Goal: Task Accomplishment & Management: Complete application form

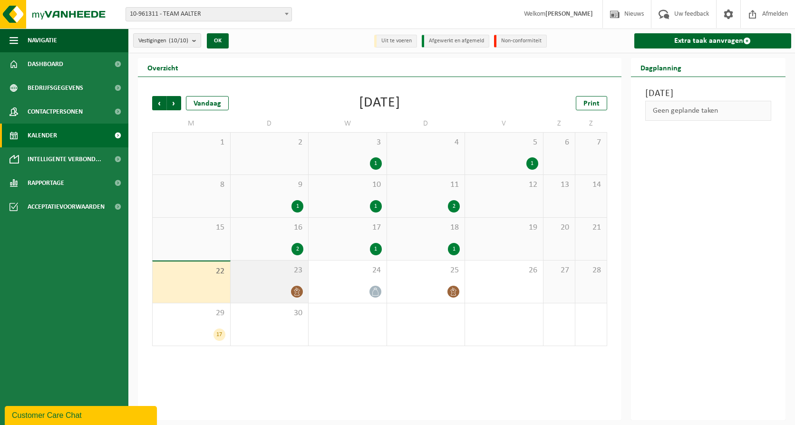
click at [283, 287] on div at bounding box center [269, 291] width 69 height 13
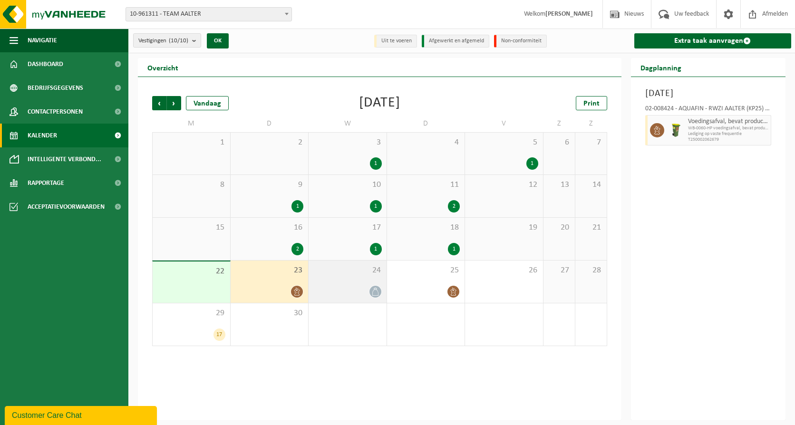
click at [361, 289] on div at bounding box center [347, 291] width 69 height 13
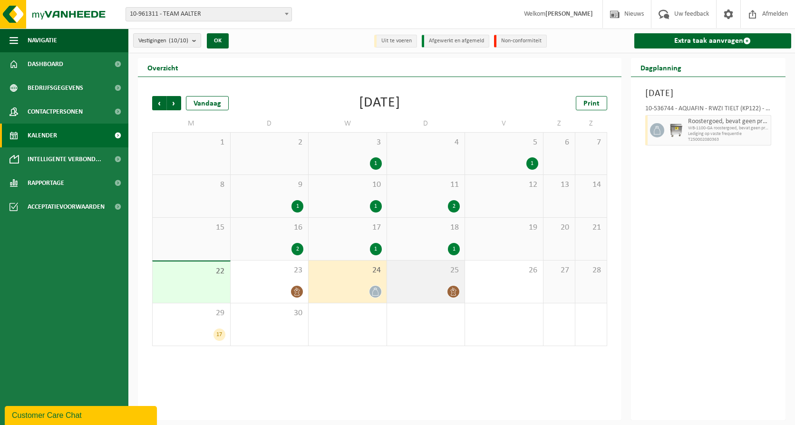
click at [433, 285] on div at bounding box center [426, 291] width 69 height 13
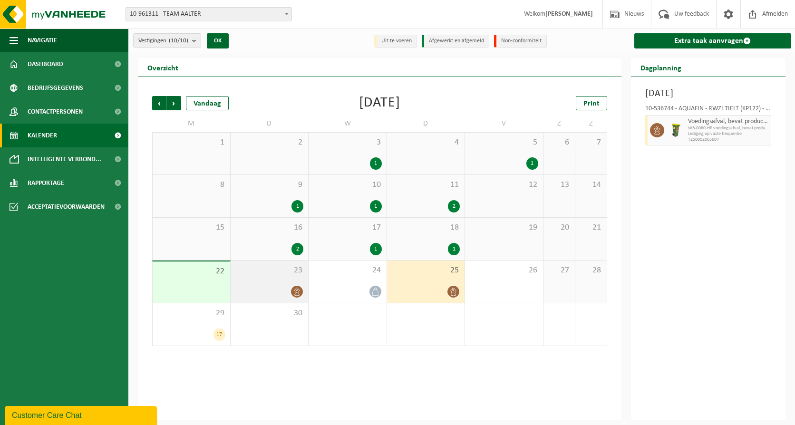
click at [265, 288] on div at bounding box center [269, 291] width 69 height 13
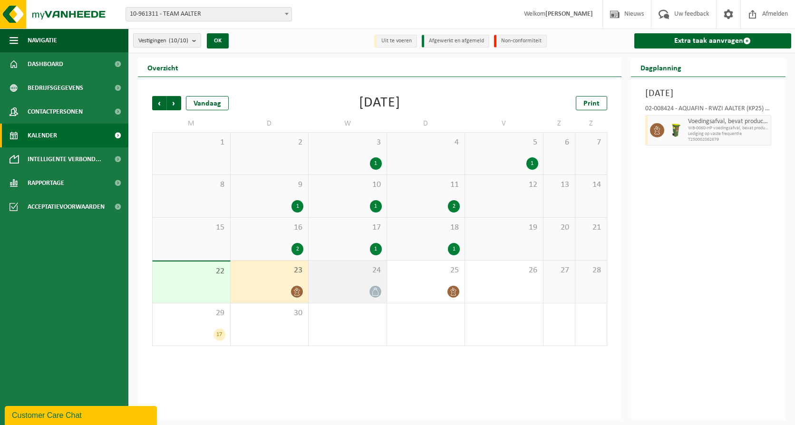
click at [350, 278] on div "24" at bounding box center [348, 282] width 78 height 42
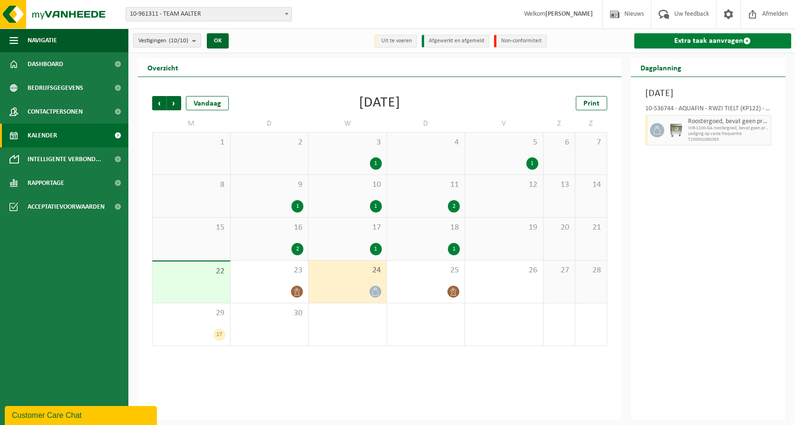
click at [682, 42] on link "Extra taak aanvragen" at bounding box center [713, 40] width 157 height 15
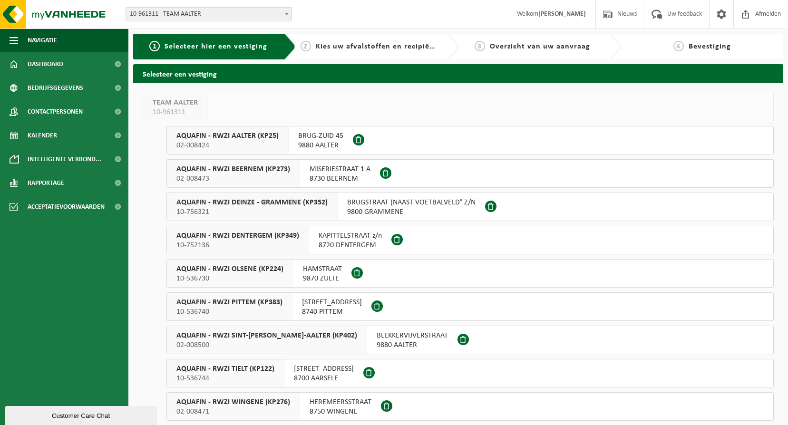
click at [198, 374] on span "10-536744" at bounding box center [225, 379] width 98 height 10
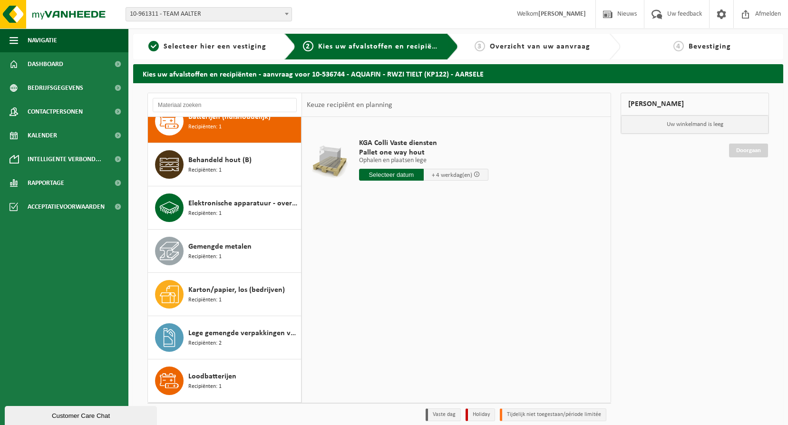
scroll to position [19, 0]
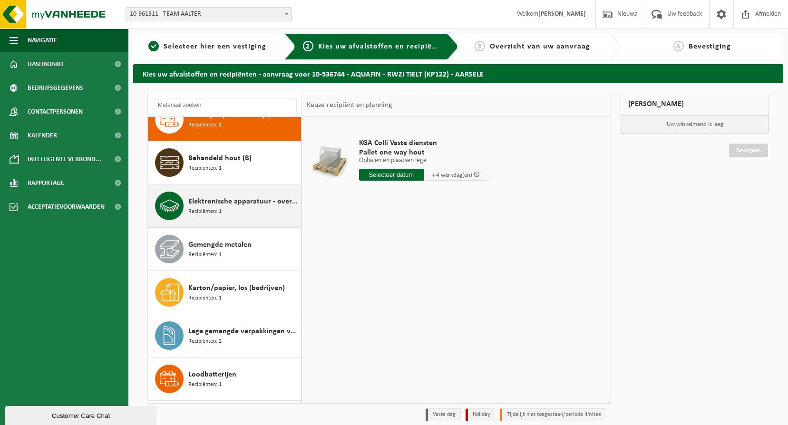
click at [208, 206] on span "Elektronische apparatuur - overige (OVE)" at bounding box center [243, 201] width 110 height 11
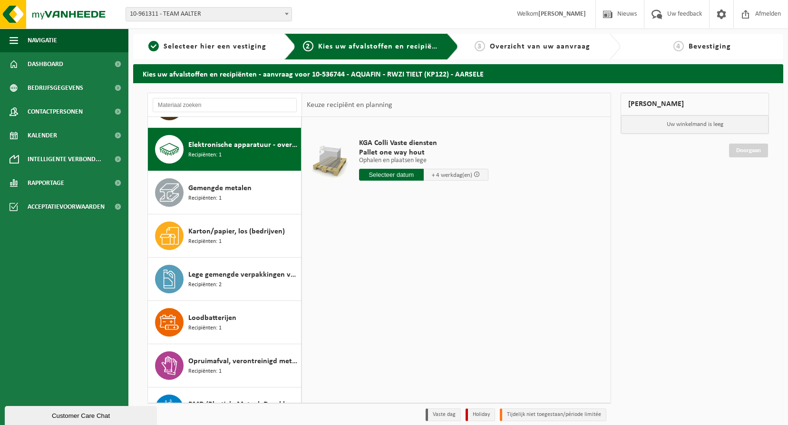
scroll to position [87, 0]
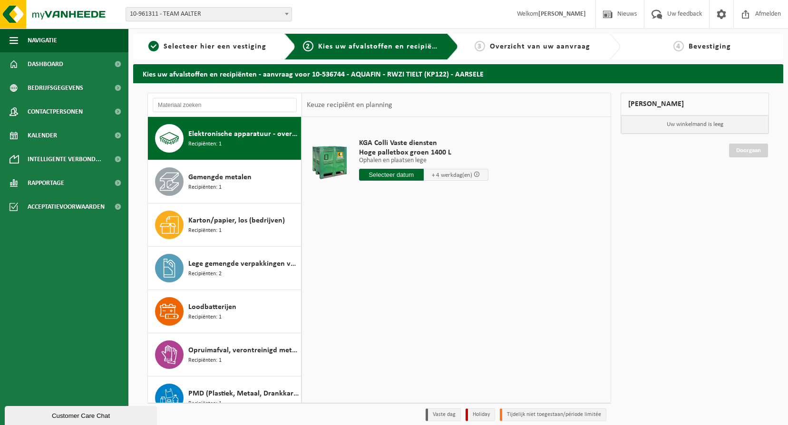
click at [395, 176] on input "text" at bounding box center [391, 175] width 65 height 12
click at [385, 286] on div "30" at bounding box center [384, 289] width 17 height 15
type input "Van [DATE]"
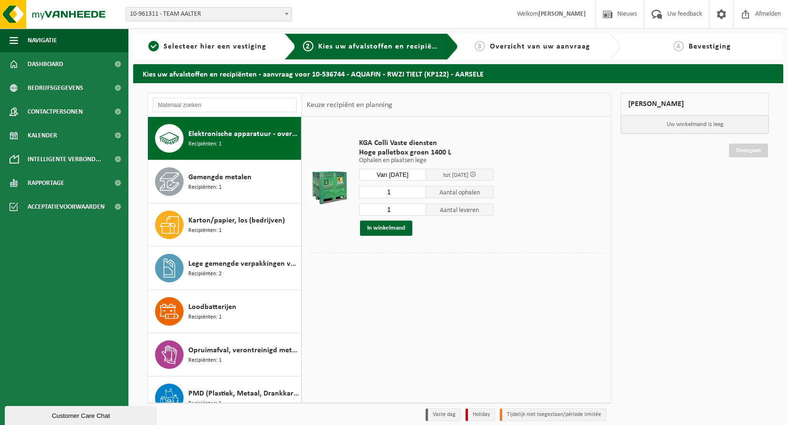
click at [392, 208] on input "1" at bounding box center [393, 210] width 68 height 12
type input "0"
click at [419, 212] on input "0" at bounding box center [393, 210] width 68 height 12
click at [398, 227] on button "In winkelmand" at bounding box center [386, 228] width 52 height 15
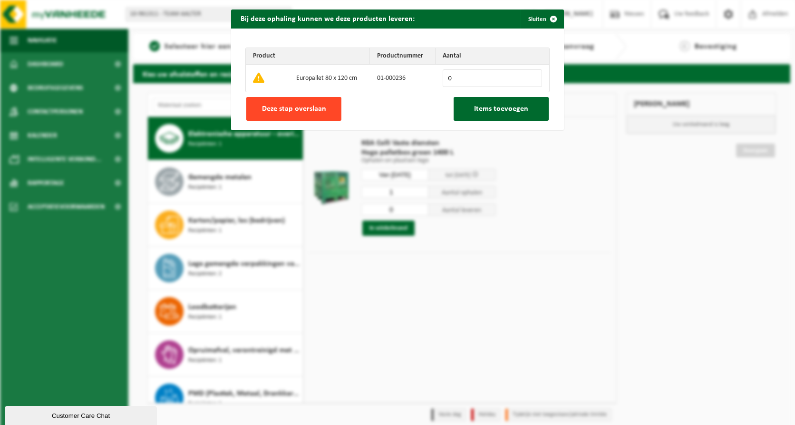
click at [286, 109] on span "Deze stap overslaan" at bounding box center [294, 109] width 64 height 8
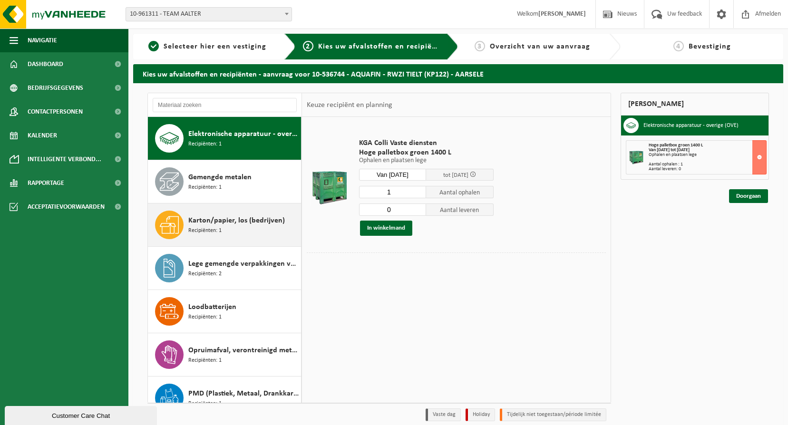
click at [242, 231] on div "Karton/papier, los (bedrijven) Recipiënten: 1" at bounding box center [243, 225] width 110 height 29
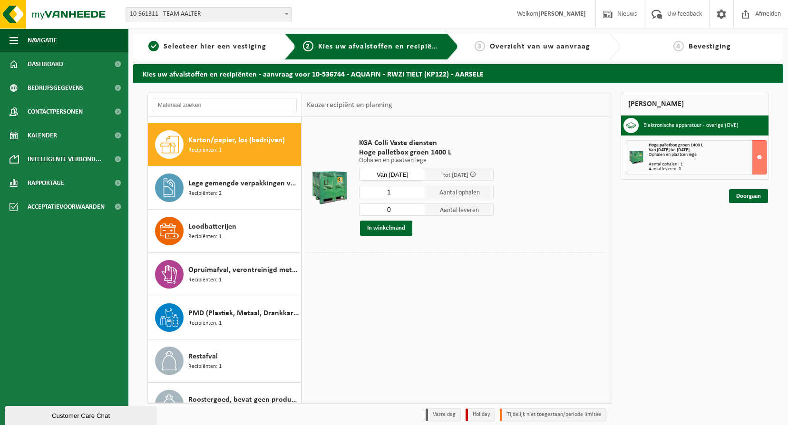
scroll to position [173, 0]
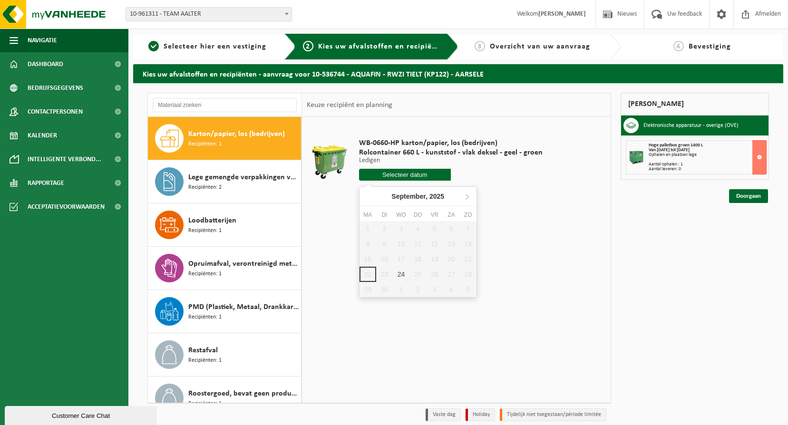
click at [397, 175] on input "text" at bounding box center [405, 175] width 92 height 12
click at [404, 274] on div "24" at bounding box center [401, 274] width 17 height 15
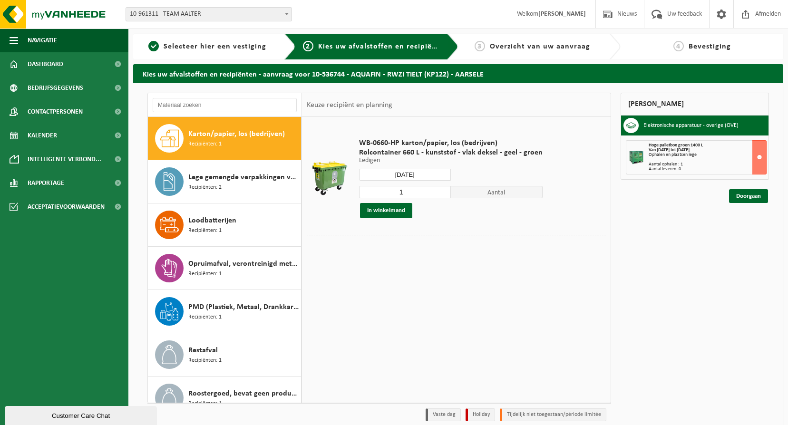
type input "Van 2025-09-24"
click at [399, 212] on button "In winkelmand" at bounding box center [386, 210] width 52 height 15
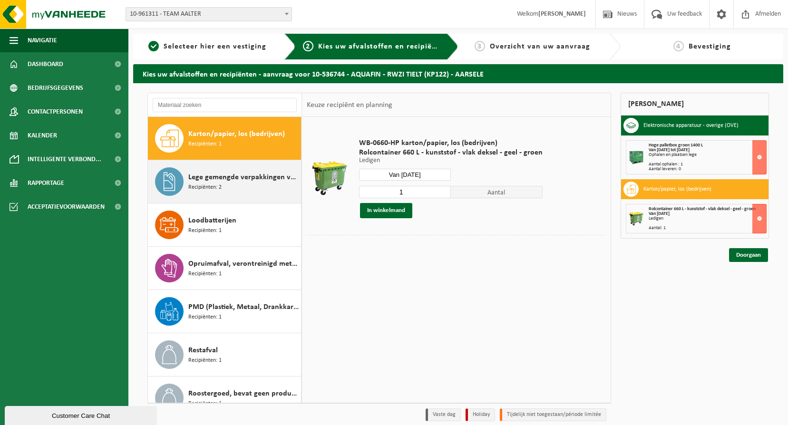
click at [236, 191] on div "Lege gemengde verpakkingen van gevaarlijke stoffen Recipiënten: 2" at bounding box center [243, 181] width 110 height 29
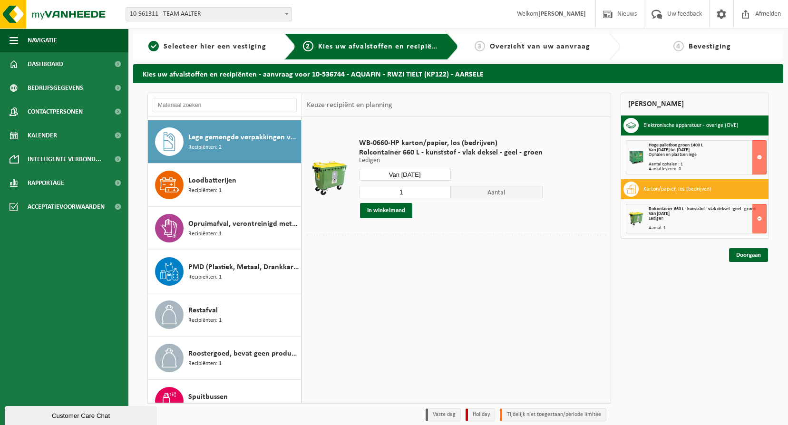
scroll to position [216, 0]
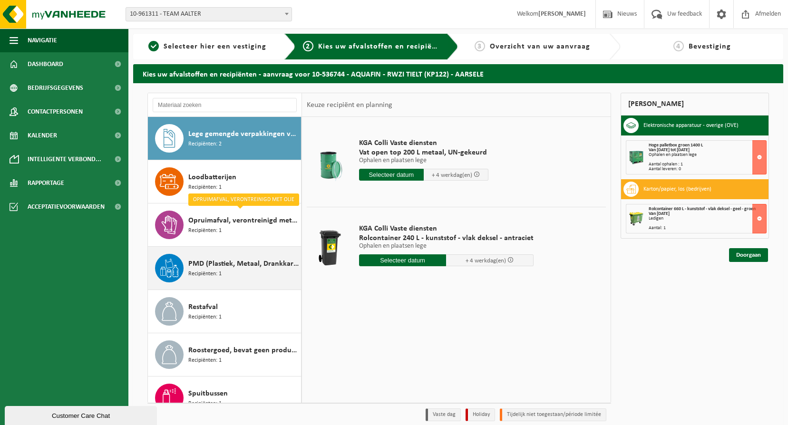
click at [223, 263] on span "PMD (Plastiek, Metaal, Drankkartons) (bedrijven)" at bounding box center [243, 263] width 110 height 11
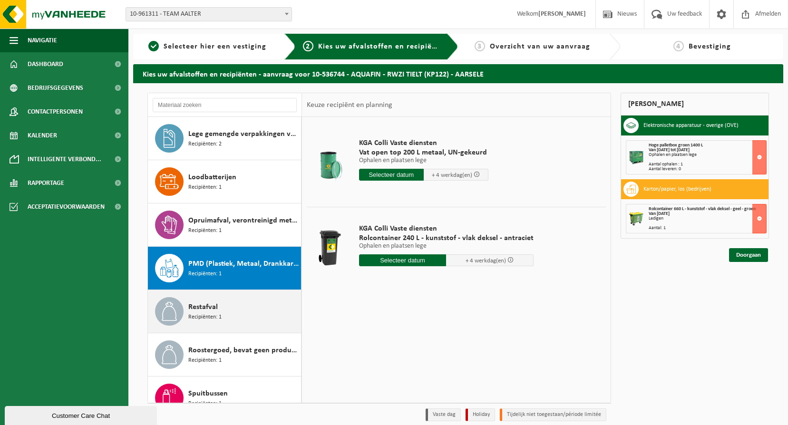
scroll to position [276, 0]
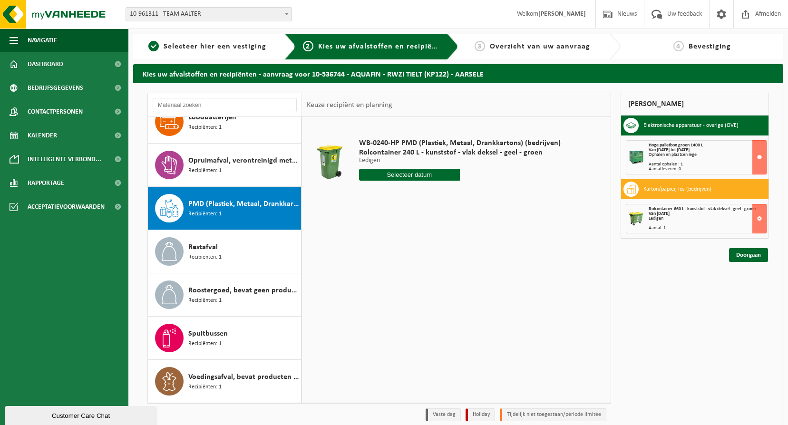
click at [421, 176] on input "text" at bounding box center [409, 175] width 101 height 12
click at [467, 200] on icon at bounding box center [467, 196] width 15 height 15
click at [366, 194] on icon at bounding box center [369, 196] width 15 height 15
click at [469, 197] on icon at bounding box center [467, 197] width 2 height 5
click at [370, 198] on icon at bounding box center [369, 196] width 15 height 15
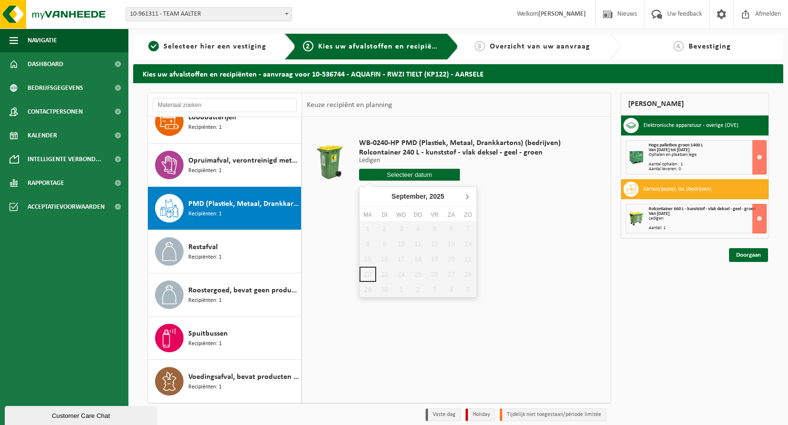
click at [465, 196] on icon at bounding box center [467, 196] width 15 height 15
click at [437, 226] on div "3" at bounding box center [434, 228] width 17 height 15
type input "Van 2025-10-03"
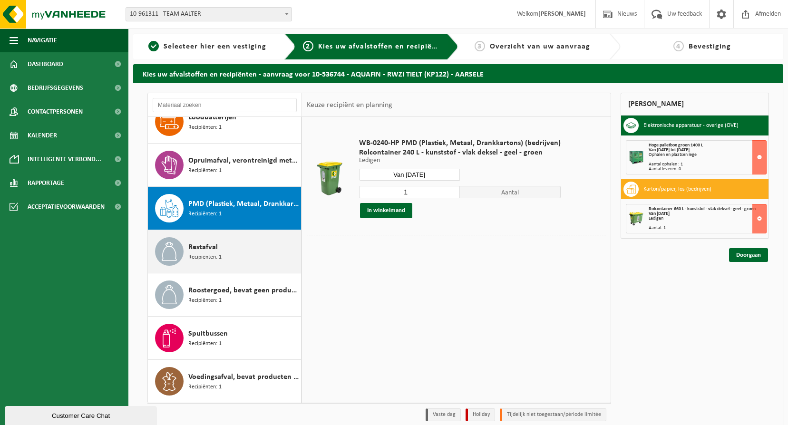
click at [230, 248] on div "Restafval Recipiënten: 1" at bounding box center [243, 251] width 110 height 29
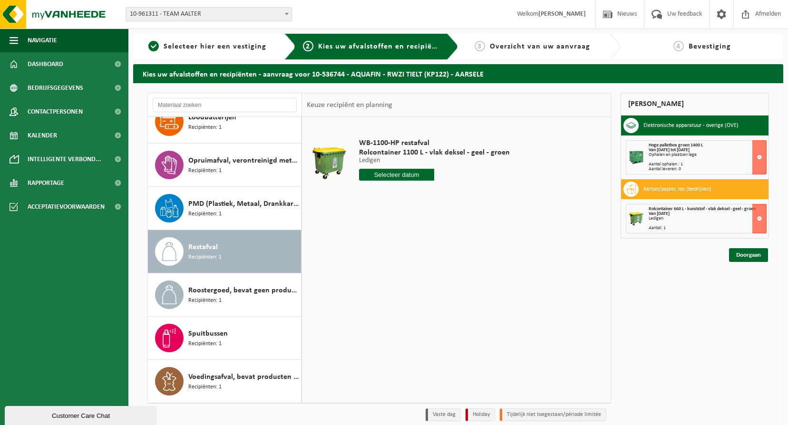
click at [381, 174] on input "text" at bounding box center [397, 175] width 76 height 12
click at [398, 275] on div "24" at bounding box center [401, 274] width 17 height 15
type input "Van 2025-09-24"
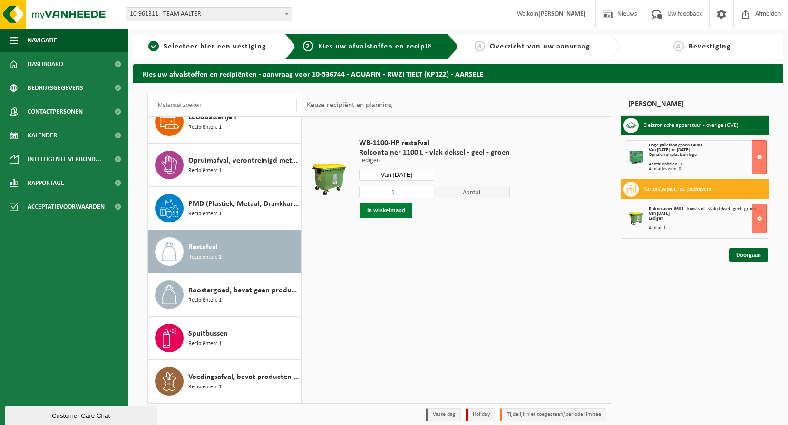
click at [397, 213] on button "In winkelmand" at bounding box center [386, 210] width 52 height 15
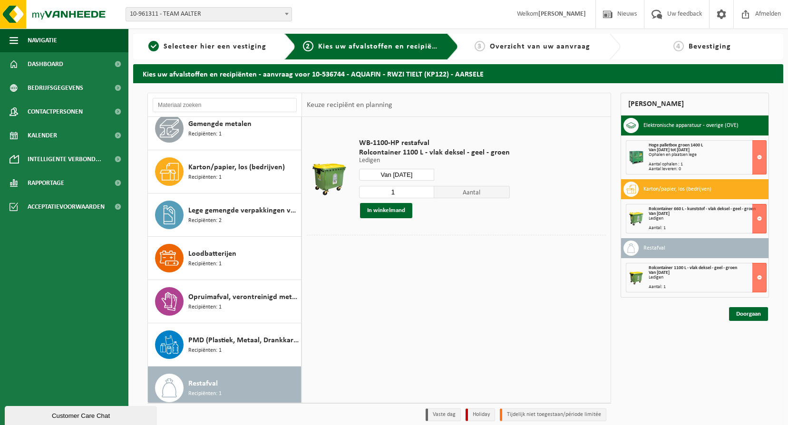
scroll to position [102, 0]
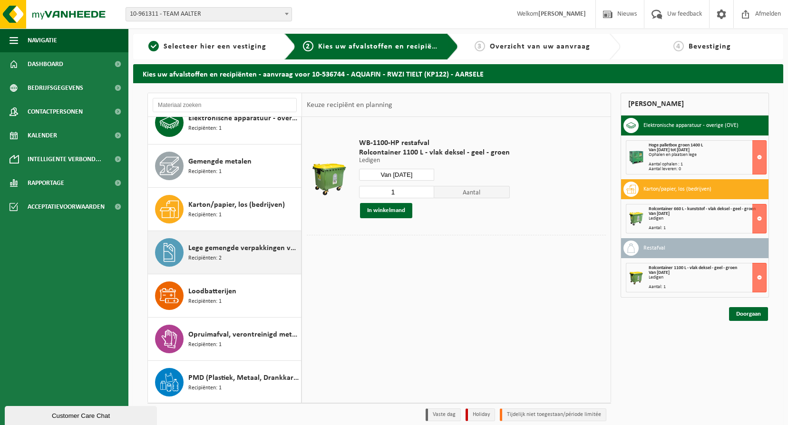
click at [215, 255] on span "Recipiënten: 2" at bounding box center [204, 258] width 33 height 9
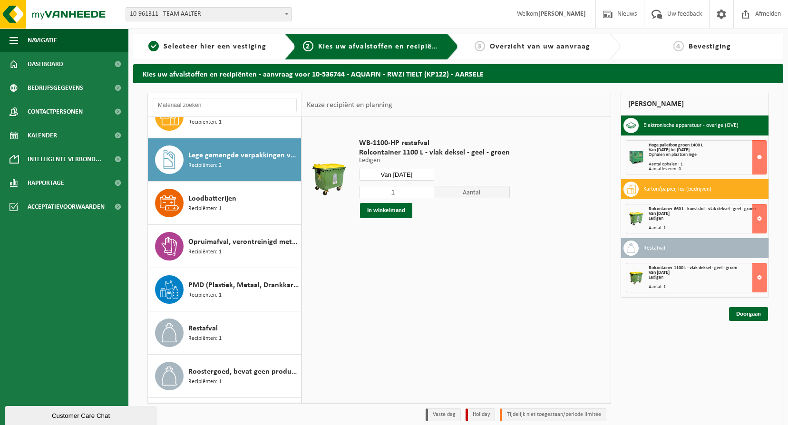
scroll to position [216, 0]
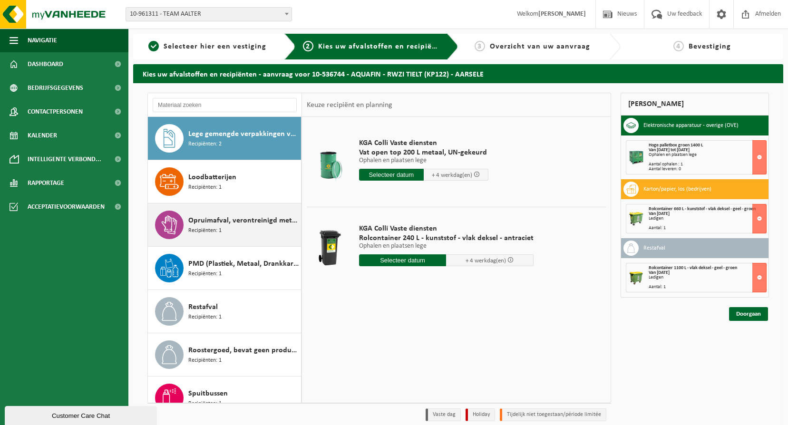
click at [225, 229] on div "Opruimafval, verontreinigd met olie Recipiënten: 1" at bounding box center [243, 225] width 110 height 29
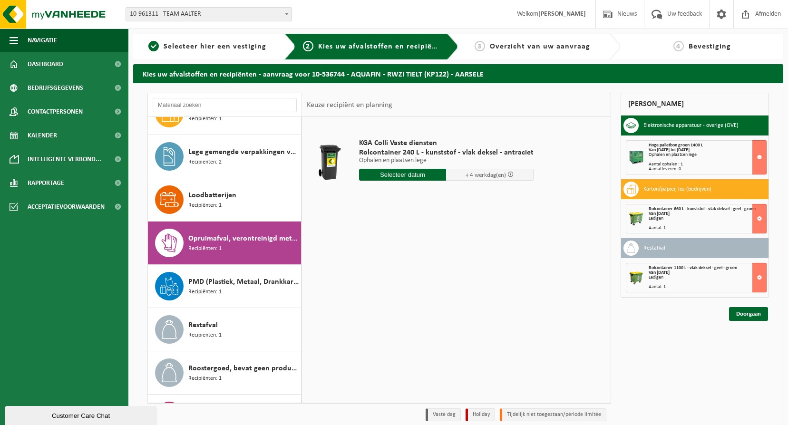
scroll to position [195, 0]
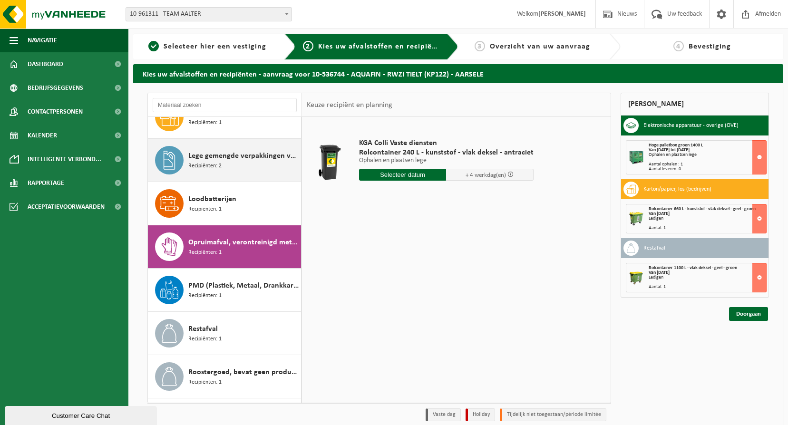
click at [238, 153] on span "Lege gemengde verpakkingen van gevaarlijke stoffen" at bounding box center [243, 155] width 110 height 11
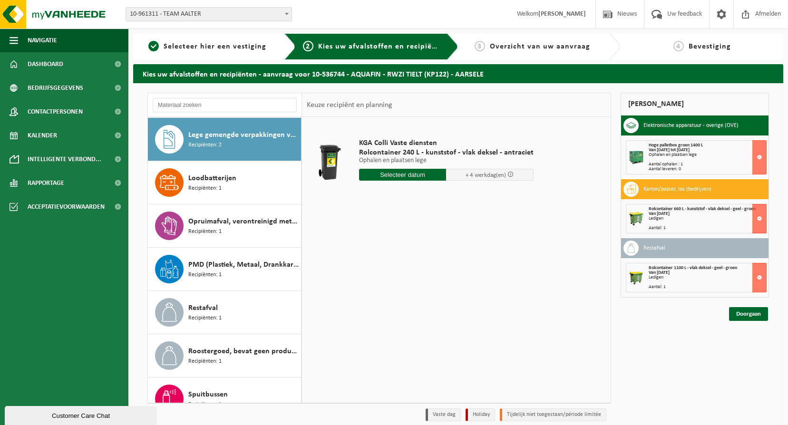
scroll to position [216, 0]
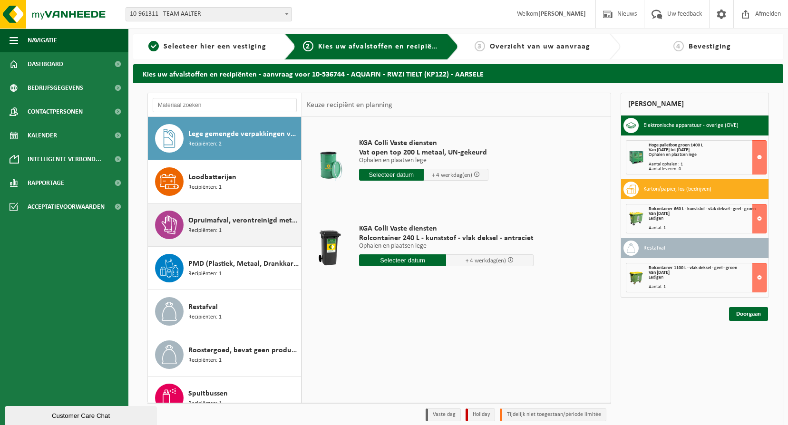
click at [240, 225] on span "Opruimafval, verontreinigd met olie" at bounding box center [243, 220] width 110 height 11
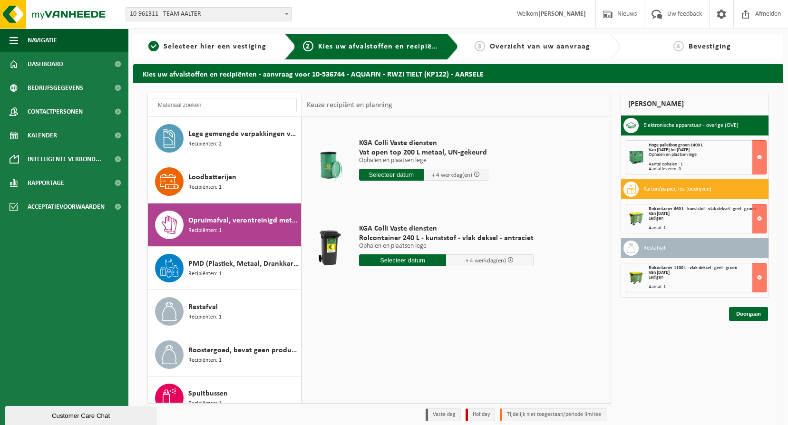
scroll to position [276, 0]
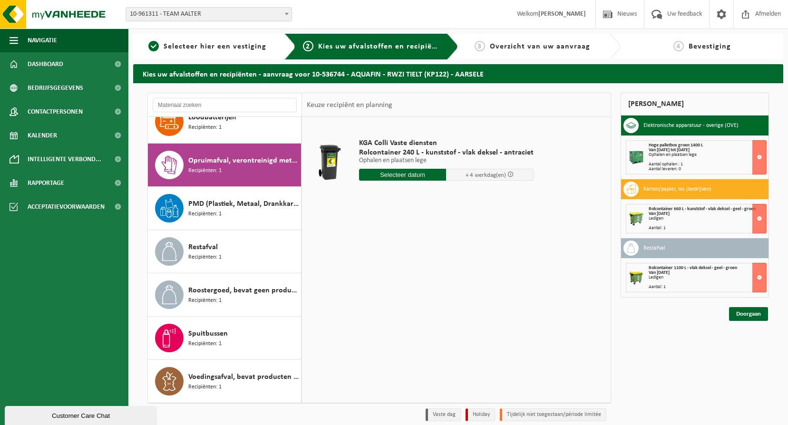
click at [409, 175] on input "text" at bounding box center [403, 175] width 88 height 12
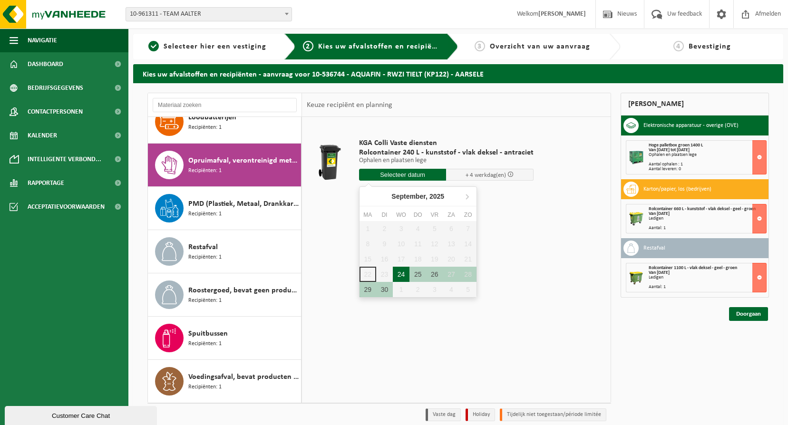
click at [404, 275] on div "24" at bounding box center [401, 274] width 17 height 15
type input "Van 2025-09-24"
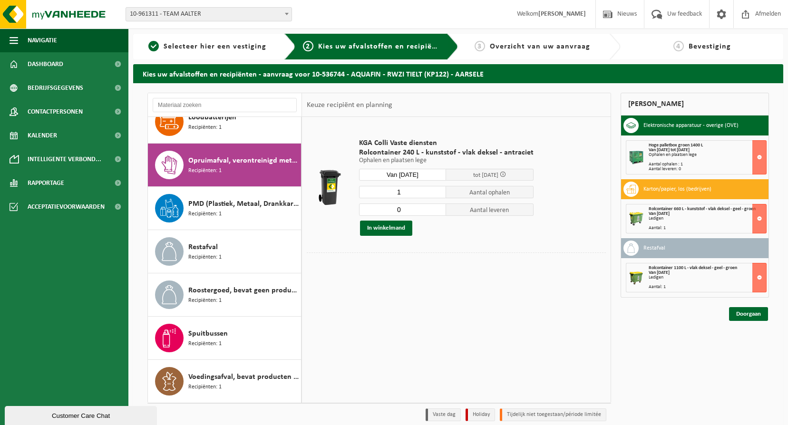
type input "0"
click at [437, 213] on input "0" at bounding box center [403, 210] width 88 height 12
click at [402, 193] on input "1" at bounding box center [403, 192] width 88 height 12
type input "2"
click at [436, 190] on input "2" at bounding box center [403, 192] width 88 height 12
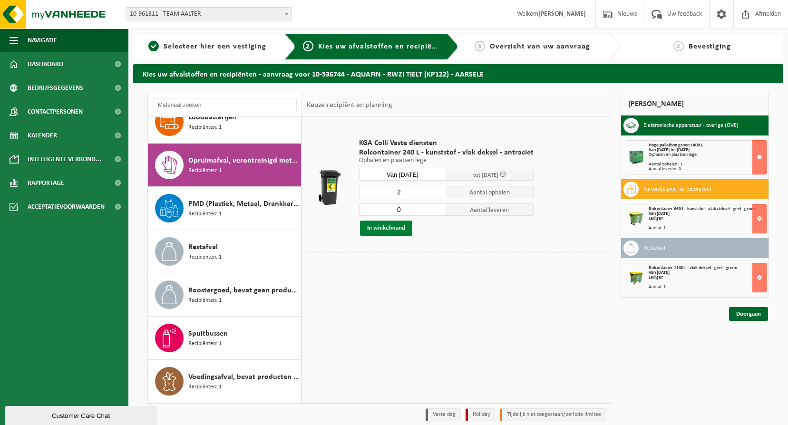
click at [394, 228] on button "In winkelmand" at bounding box center [386, 228] width 52 height 15
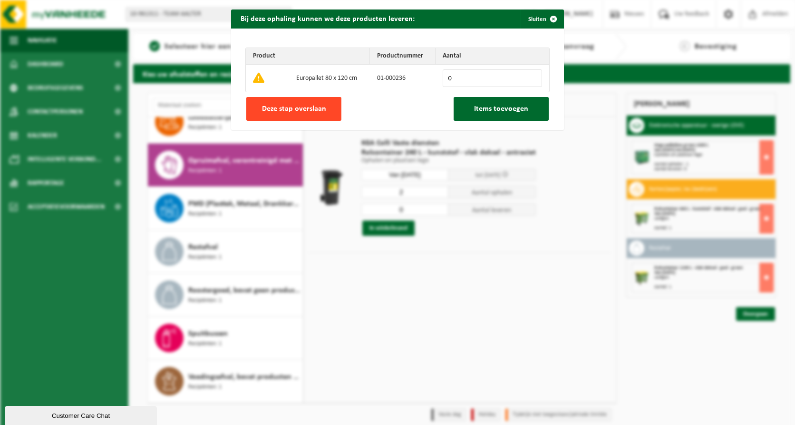
click at [296, 110] on span "Deze stap overslaan" at bounding box center [294, 109] width 64 height 8
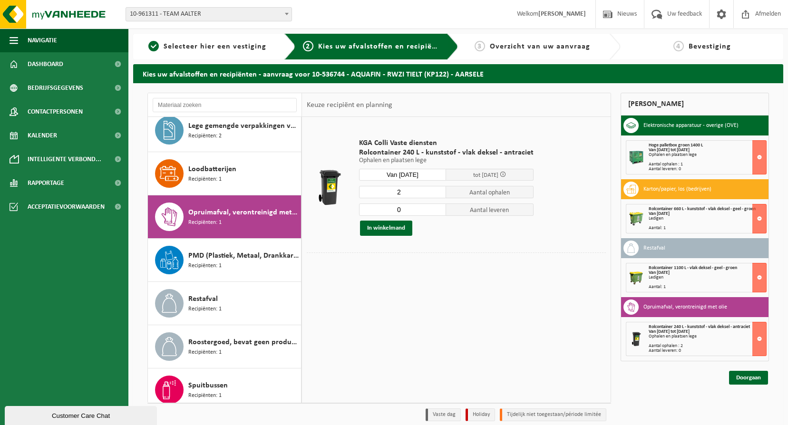
scroll to position [206, 0]
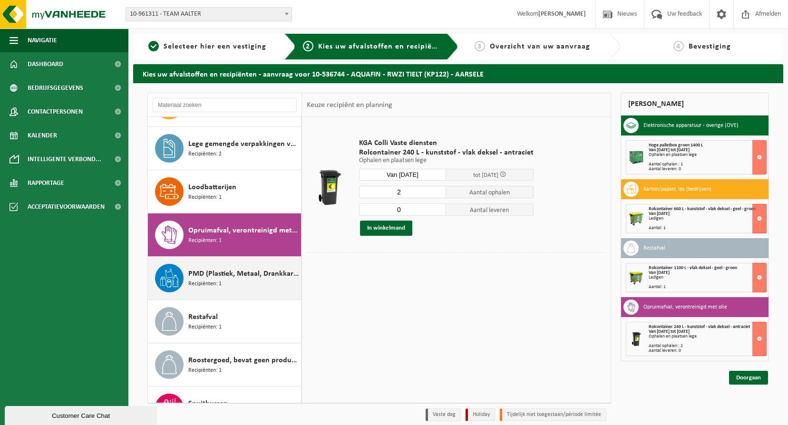
click at [261, 284] on div "PMD (Plastiek, Metaal, Drankkartons) (bedrijven) Recipiënten: 1" at bounding box center [243, 278] width 110 height 29
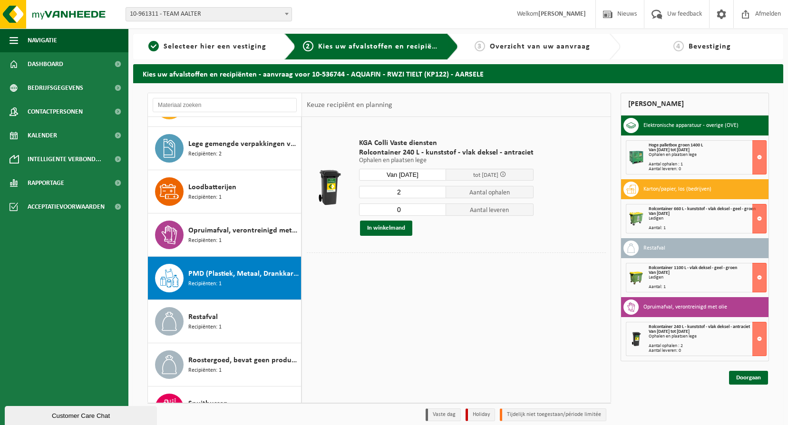
scroll to position [276, 0]
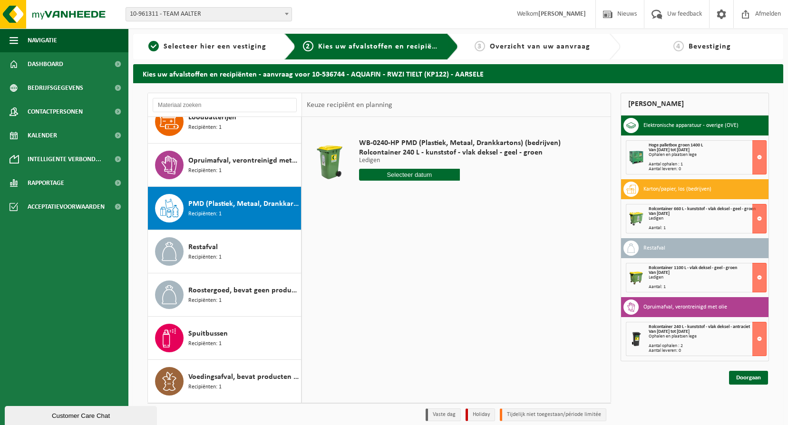
click at [415, 176] on input "text" at bounding box center [409, 175] width 101 height 12
click at [523, 221] on div "WB-0240-HP PMD (Plastiek, Metaal, Drankkartons) (bedrijven) Rolcontainer 240 L …" at bounding box center [456, 259] width 309 height 285
click at [741, 377] on link "Doorgaan" at bounding box center [748, 378] width 39 height 14
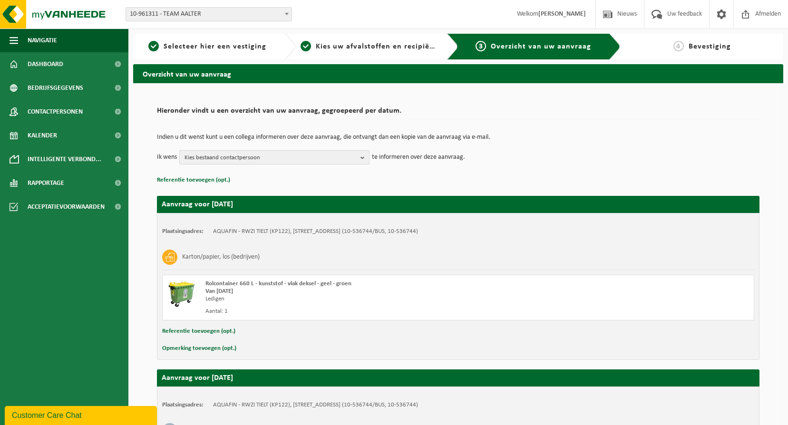
click at [359, 157] on button "Kies bestaand contactpersoon" at bounding box center [274, 157] width 190 height 14
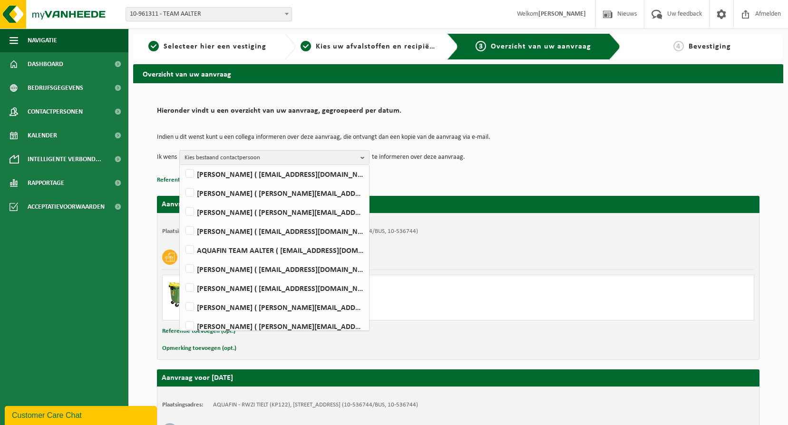
scroll to position [253, 0]
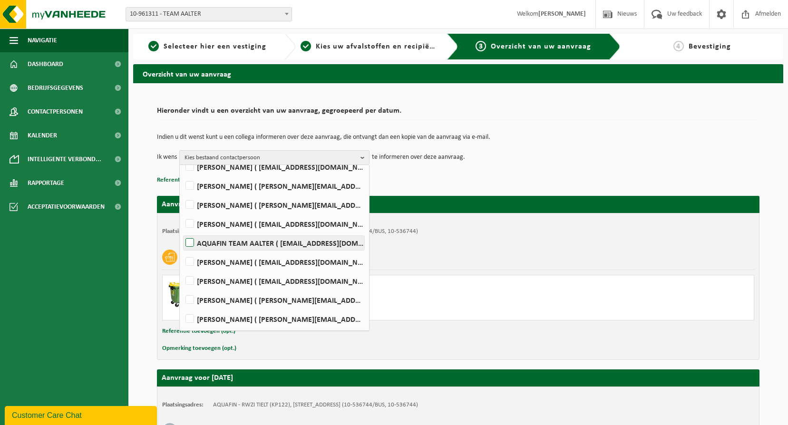
click at [188, 242] on label "AQUAFIN TEAM AALTER ( team-aalter@aquafin.be )" at bounding box center [274, 243] width 181 height 14
click at [182, 231] on input "AQUAFIN TEAM AALTER ( team-aalter@aquafin.be )" at bounding box center [182, 231] width 0 height 0
checkbox input "true"
click at [435, 257] on div "Karton/papier, los (bedrijven)" at bounding box center [458, 257] width 592 height 25
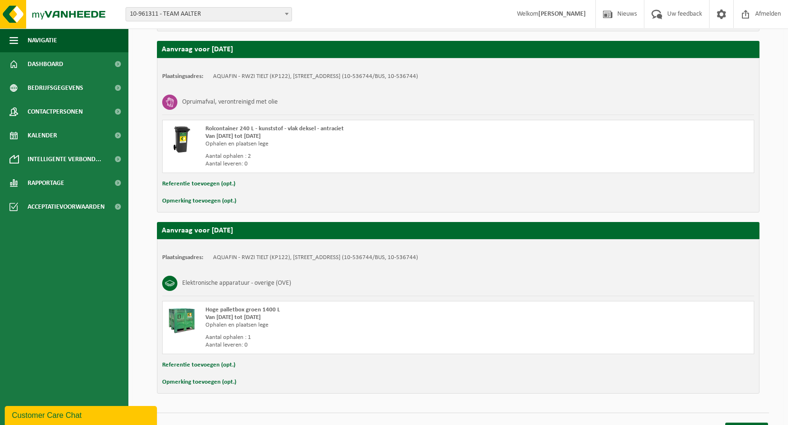
scroll to position [503, 0]
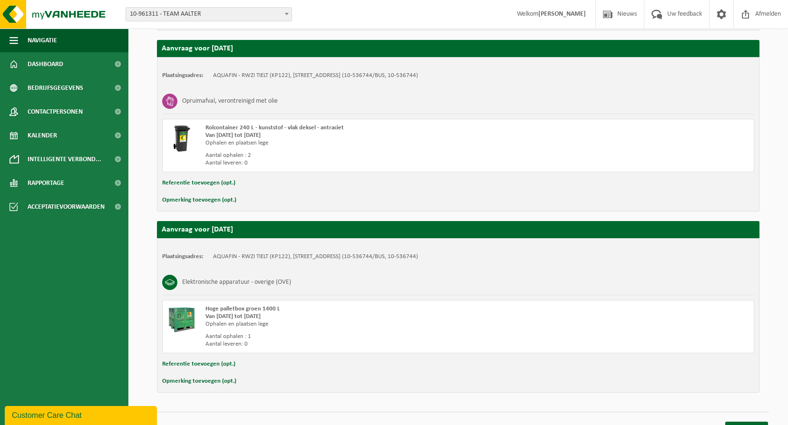
click at [194, 200] on button "Opmerking toevoegen (opt.)" at bounding box center [199, 200] width 74 height 12
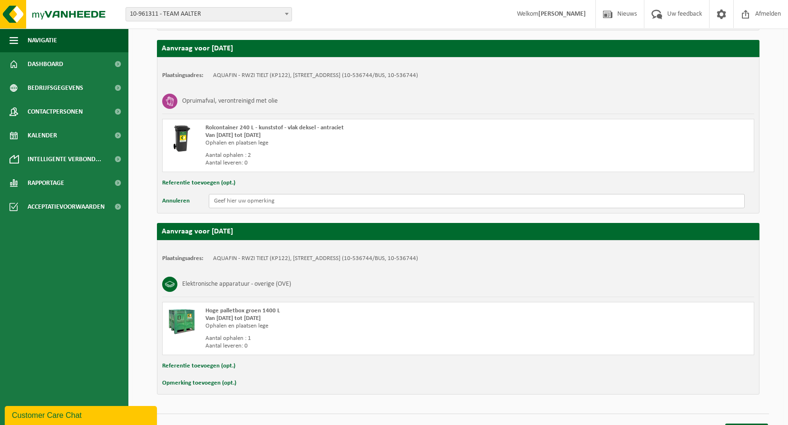
click at [223, 203] on input "text" at bounding box center [477, 201] width 536 height 14
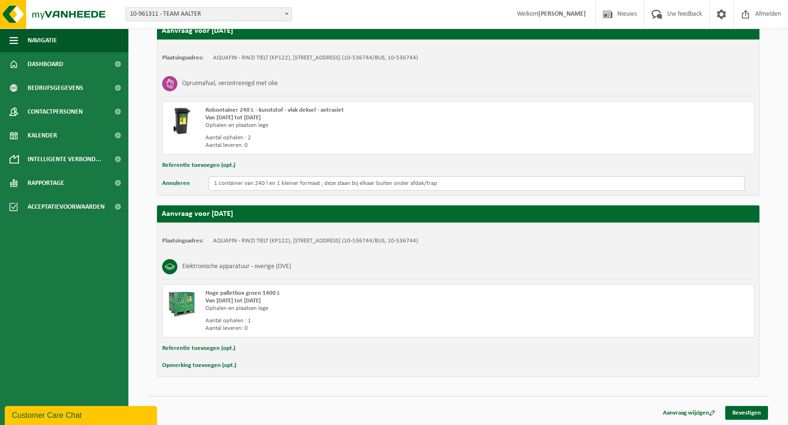
type input "1 container van 240 l en 1 kleiner formaat ; deze staan bij elkaar buiten onder…"
click at [217, 363] on button "Opmerking toevoegen (opt.)" at bounding box center [199, 366] width 74 height 12
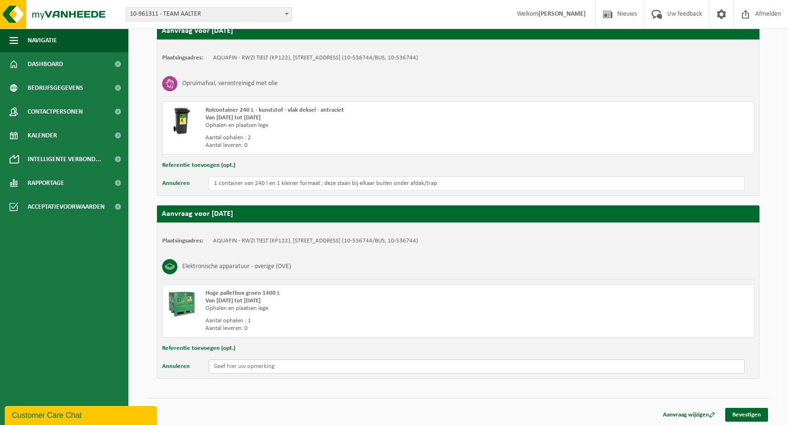
click at [222, 368] on input "text" at bounding box center [477, 367] width 536 height 14
type input "d"
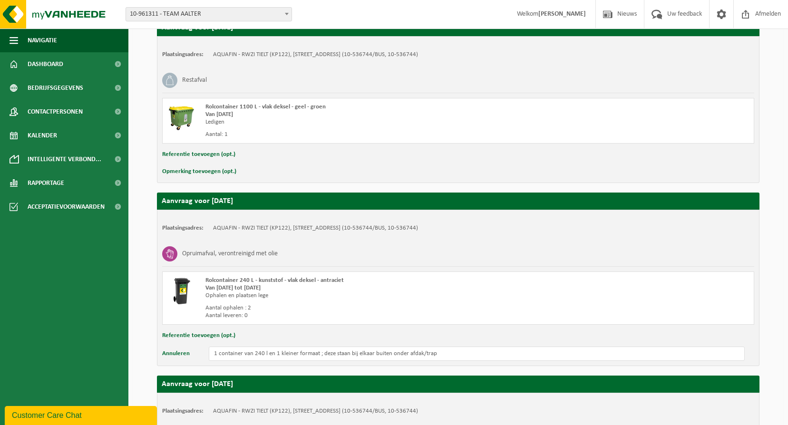
scroll to position [523, 0]
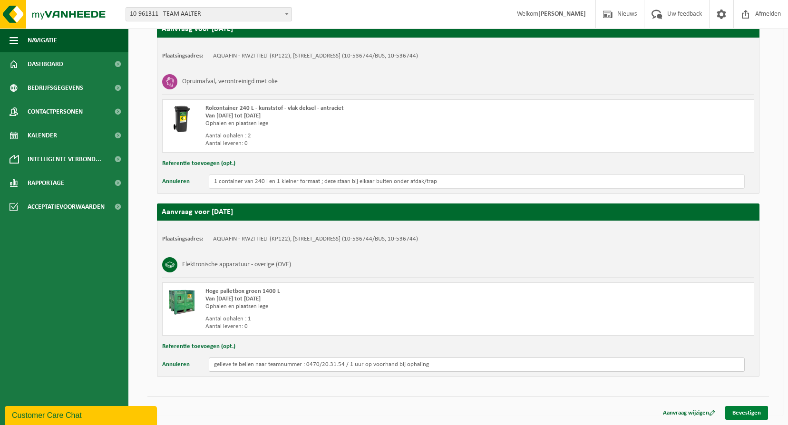
type input "gelieve te bellen naar teamnummer : 0470/20.31.54 / 1 uur op voorhand bij ophal…"
click at [753, 412] on link "Bevestigen" at bounding box center [746, 413] width 43 height 14
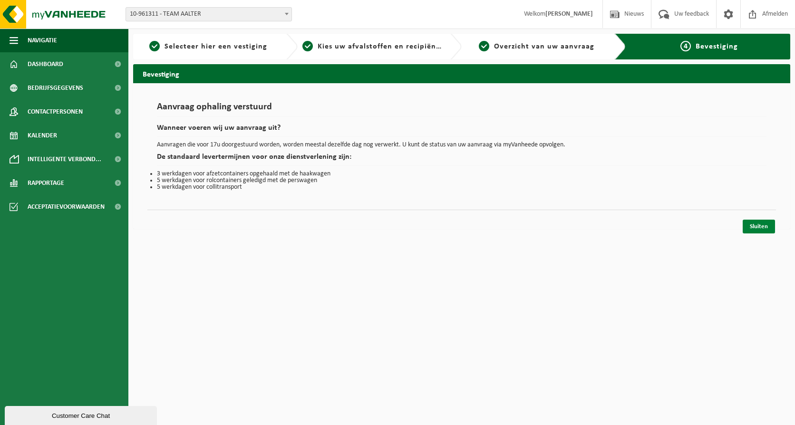
click at [755, 226] on link "Sluiten" at bounding box center [759, 227] width 32 height 14
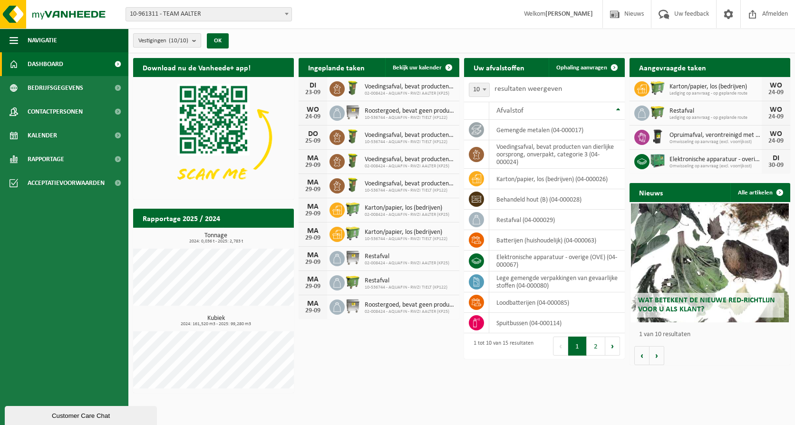
click at [193, 41] on b "submit" at bounding box center [196, 40] width 9 height 13
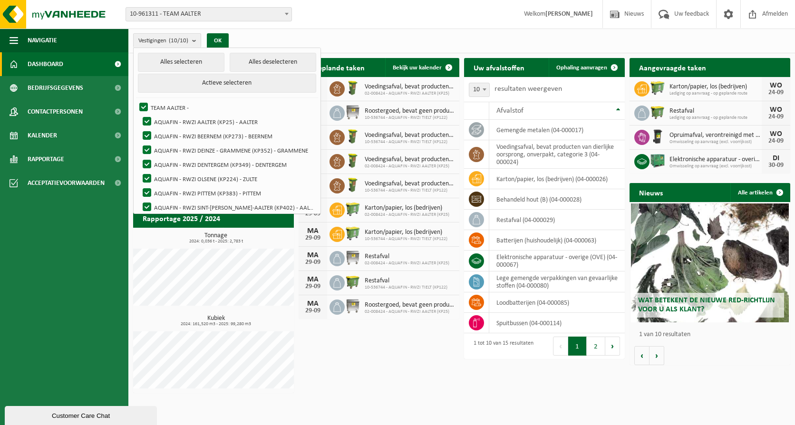
scroll to position [33, 0]
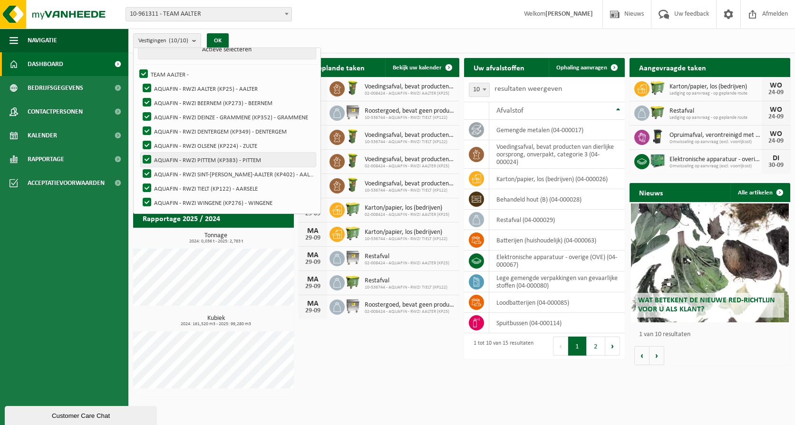
click at [254, 157] on label "AQUAFIN - RWZI PITTEM (KP383) - PITTEM" at bounding box center [228, 160] width 175 height 14
click at [139, 153] on input "AQUAFIN - RWZI PITTEM (KP383) - PITTEM" at bounding box center [139, 152] width 0 height 0
click at [254, 157] on label "AQUAFIN - RWZI PITTEM (KP383) - PITTEM" at bounding box center [228, 160] width 175 height 14
click at [139, 153] on input "AQUAFIN - RWZI PITTEM (KP383) - PITTEM" at bounding box center [139, 152] width 0 height 0
checkbox input "true"
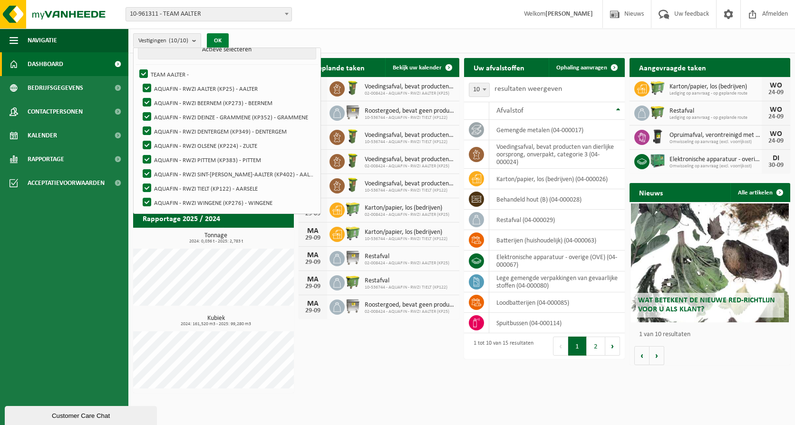
click at [221, 40] on button "OK" at bounding box center [218, 40] width 22 height 15
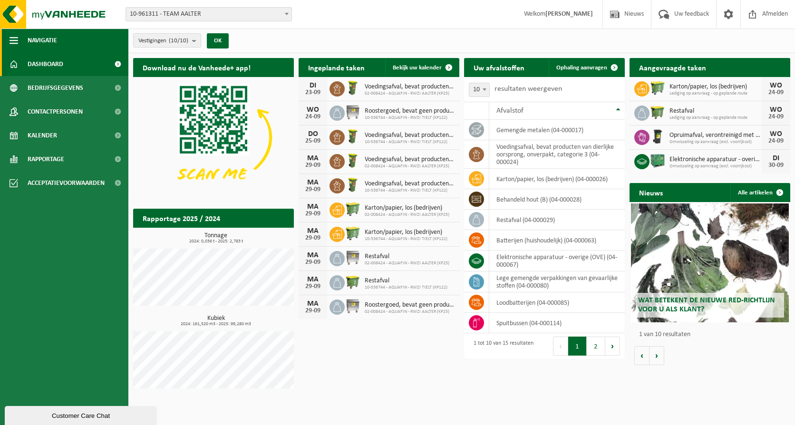
click at [48, 43] on span "Navigatie" at bounding box center [42, 41] width 29 height 24
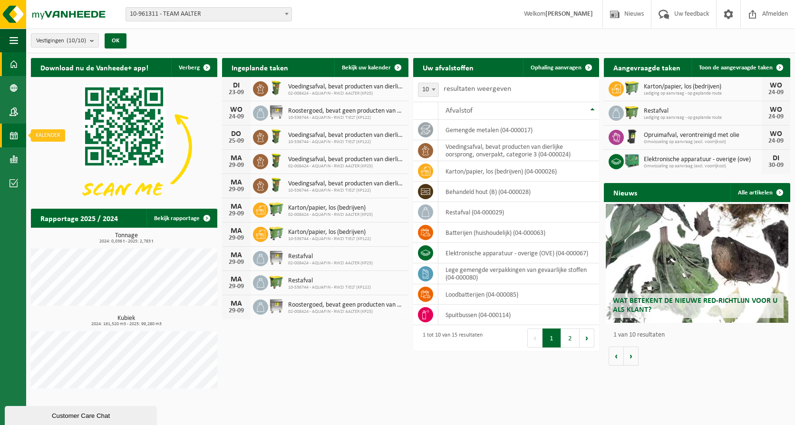
click at [16, 137] on span at bounding box center [14, 136] width 9 height 24
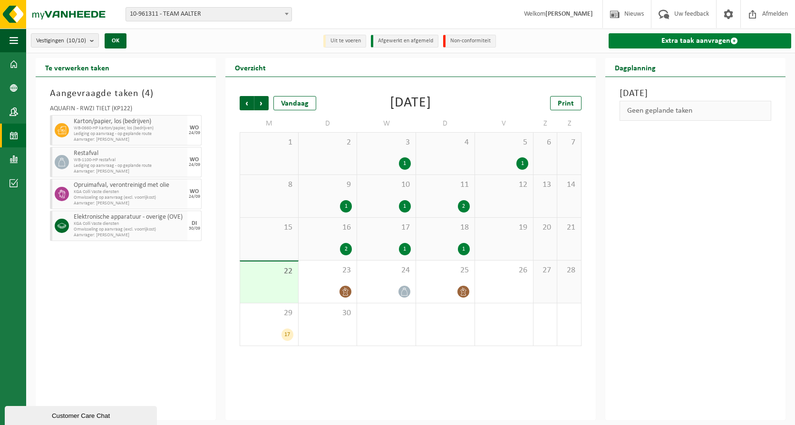
click at [718, 38] on link "Extra taak aanvragen" at bounding box center [700, 40] width 183 height 15
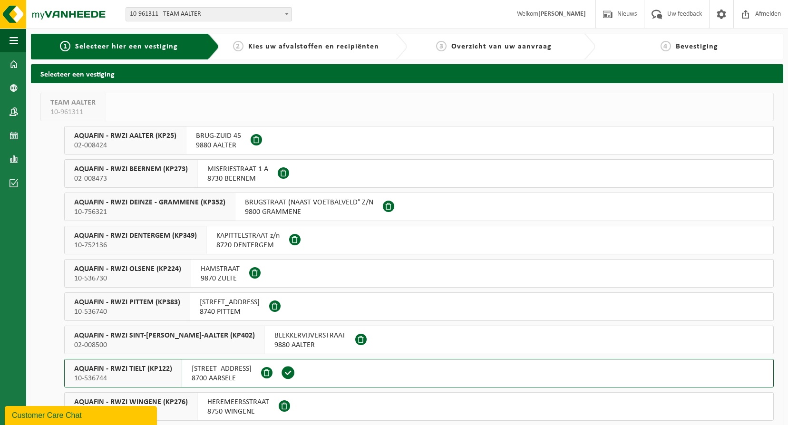
scroll to position [34, 0]
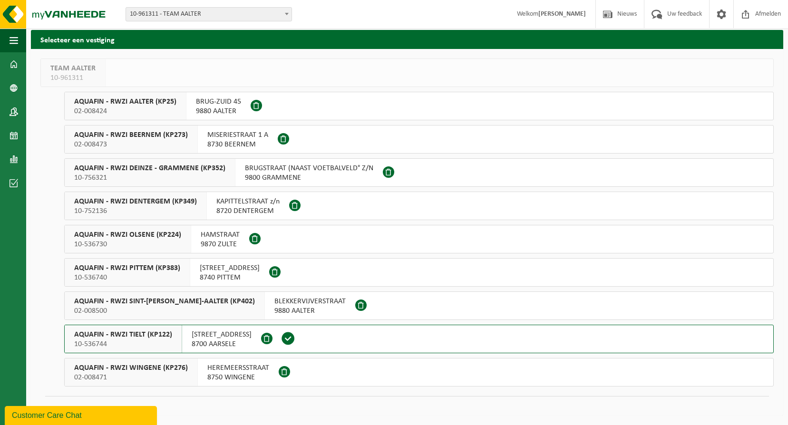
click at [262, 340] on span at bounding box center [266, 338] width 11 height 11
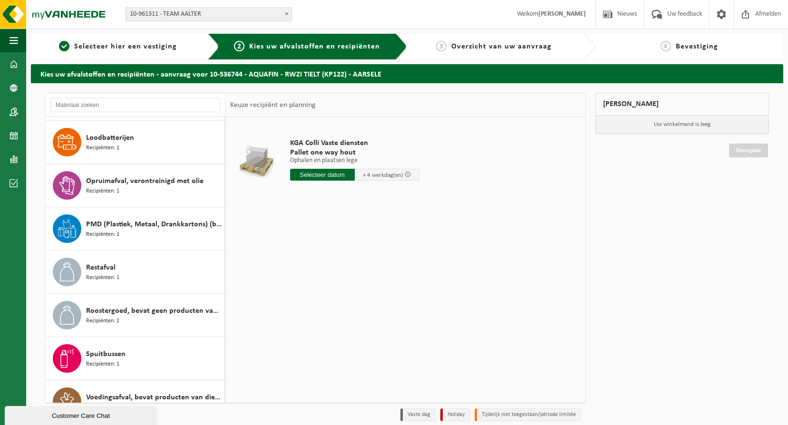
scroll to position [260, 0]
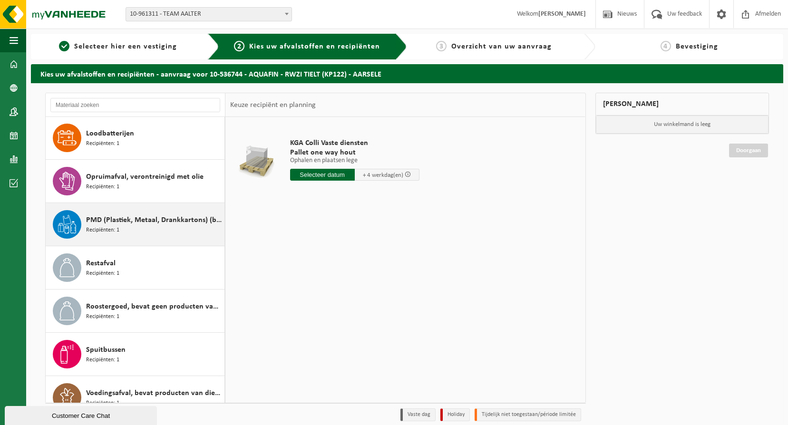
click at [154, 228] on div "PMD (Plastiek, Metaal, Drankkartons) (bedrijven) Recipiënten: 1" at bounding box center [154, 224] width 136 height 29
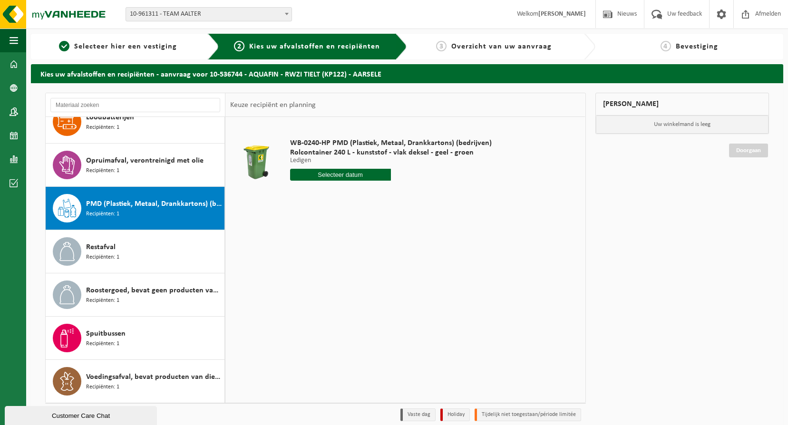
click at [346, 172] on input "text" at bounding box center [340, 175] width 101 height 12
click at [449, 301] on div "WB-0240-HP PMD (Plastiek, Metaal, Drankkartons) (bedrijven) Rolcontainer 240 L …" at bounding box center [405, 259] width 360 height 285
click at [16, 111] on span at bounding box center [14, 112] width 9 height 24
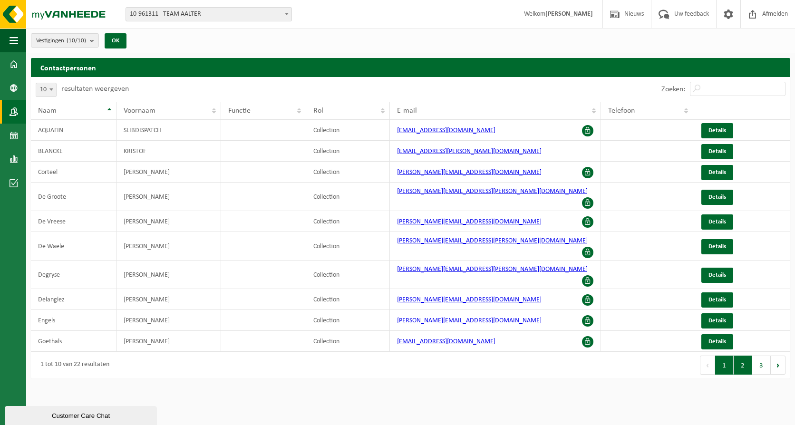
click at [743, 356] on button "2" at bounding box center [743, 365] width 19 height 19
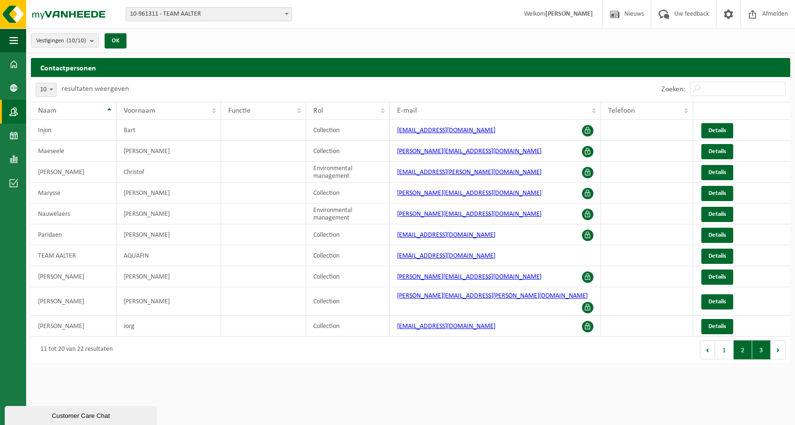
click at [762, 346] on button "3" at bounding box center [762, 350] width 19 height 19
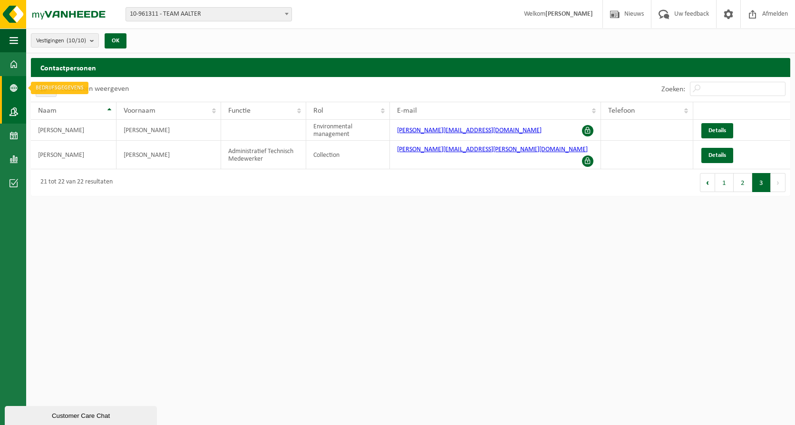
click at [14, 92] on span at bounding box center [14, 88] width 9 height 24
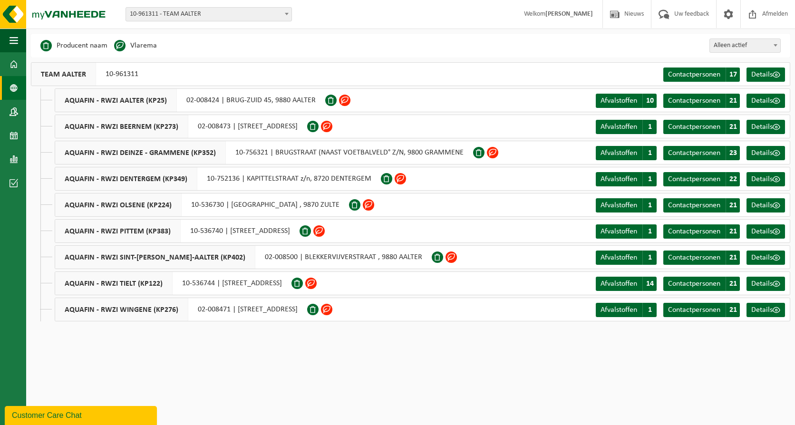
click at [72, 416] on div "Customer Care Chat" at bounding box center [81, 415] width 138 height 11
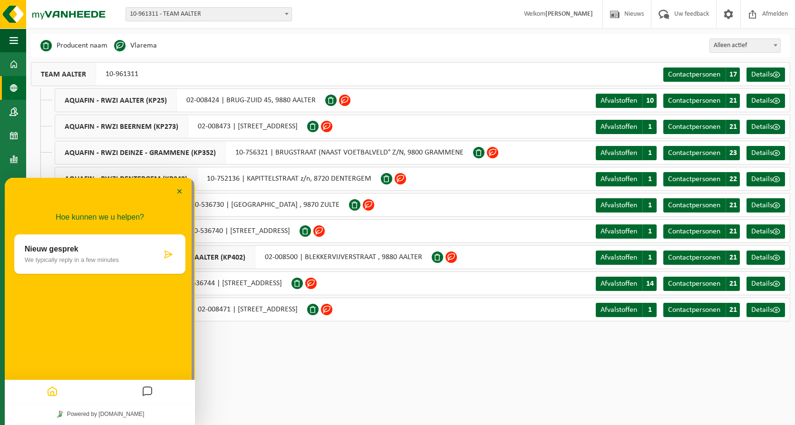
click at [166, 253] on icon at bounding box center [169, 255] width 10 height 10
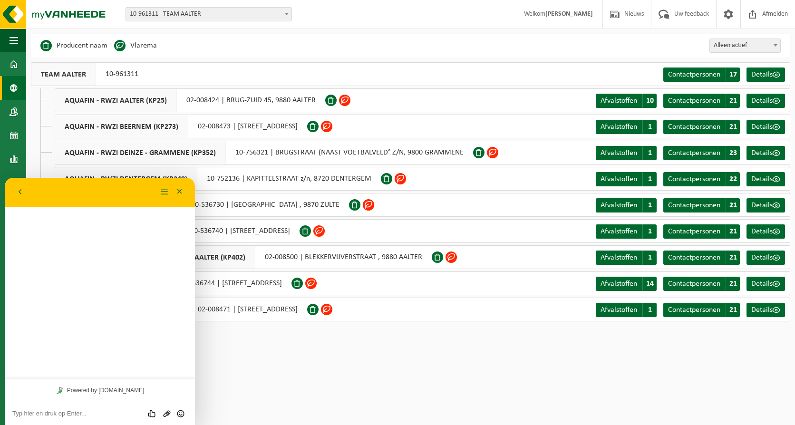
click at [75, 415] on textarea at bounding box center [99, 414] width 175 height 8
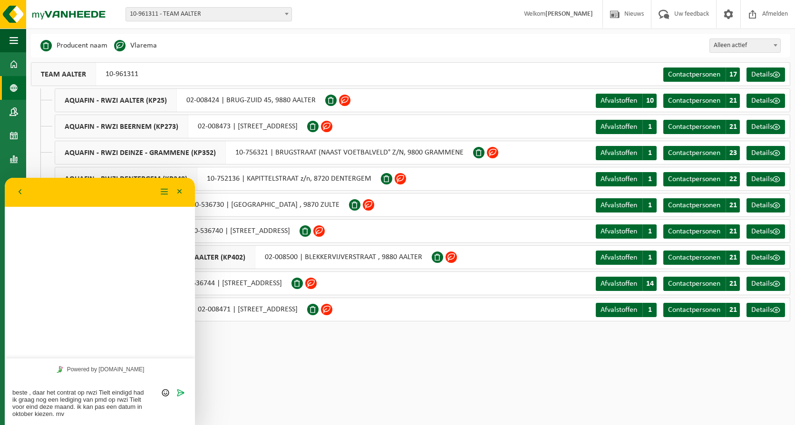
type textarea "beste , daar het contrat op rwzi Tielt eindigd had ik graag nog een lediging va…"
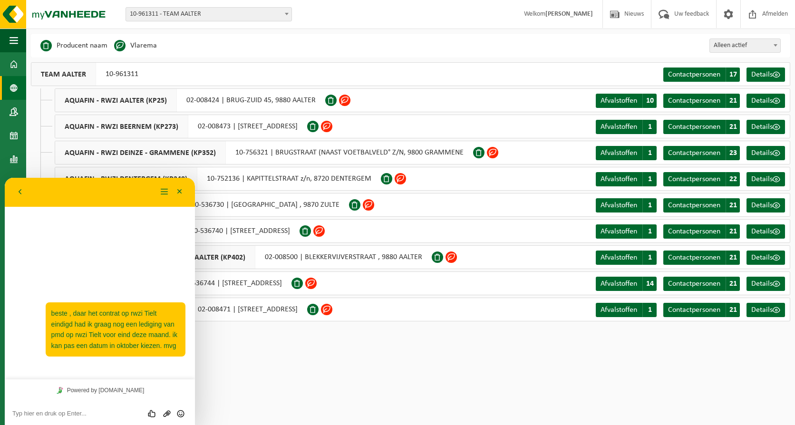
click at [98, 418] on div "Beoordeel deze chat Upload bestand Emoji invoeren" at bounding box center [100, 413] width 190 height 24
click at [91, 413] on textarea at bounding box center [99, 414] width 175 height 8
type textarea "contrat = contract"
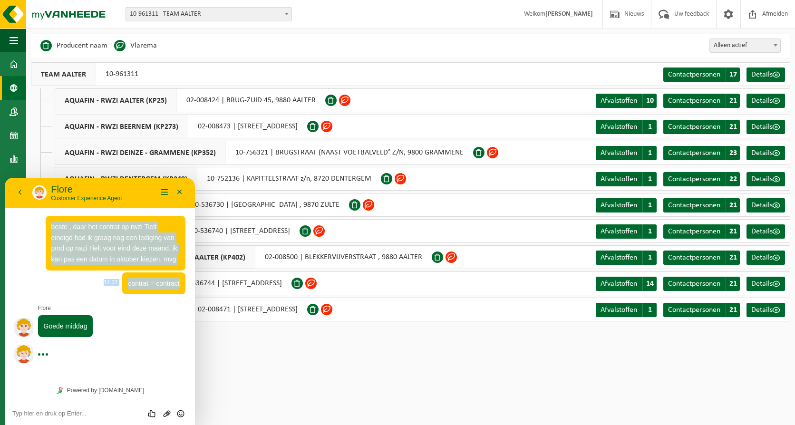
drag, startPoint x: 52, startPoint y: 247, endPoint x: 181, endPoint y: 281, distance: 133.3
click at [181, 281] on div "14:31 beste , daar het contrat op rwzi Tielt eindigd had ik graag nog een ledig…" at bounding box center [99, 255] width 171 height 78
drag, startPoint x: 181, startPoint y: 281, endPoint x: 179, endPoint y: 327, distance: 46.6
click at [179, 327] on div at bounding box center [109, 326] width 152 height 22
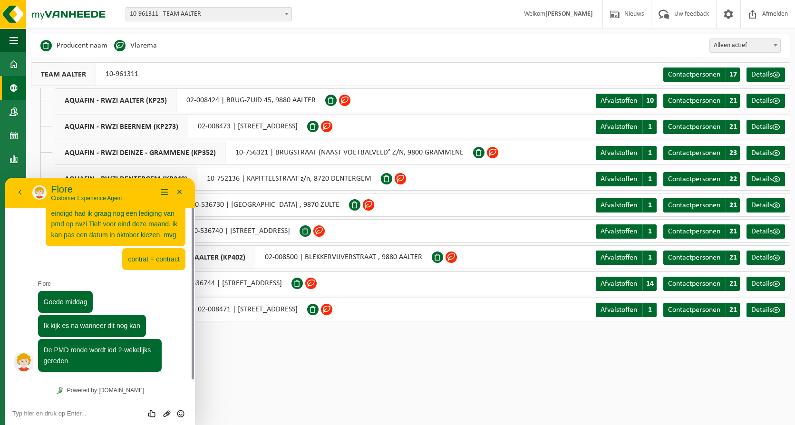
scroll to position [24, 0]
click at [28, 414] on textarea at bounding box center [99, 414] width 175 height 8
click at [18, 413] on textarea "cotract ledigingen" at bounding box center [99, 414] width 175 height 8
type textarea "c"
type textarea "d"
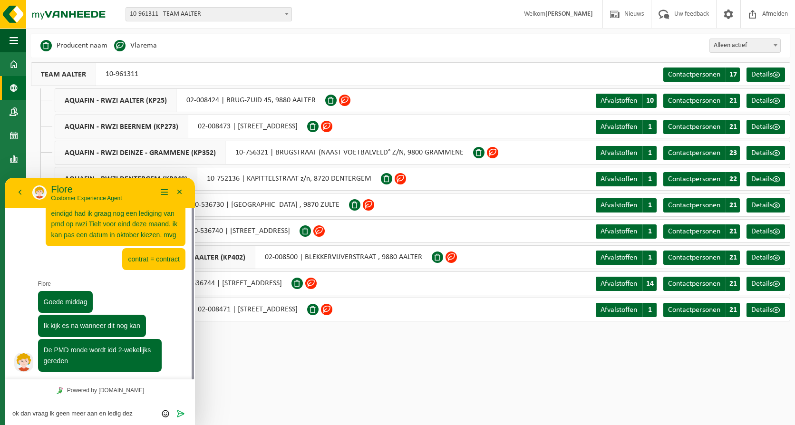
type textarea "ok dan vraag ik geen meer aan en ledig deze"
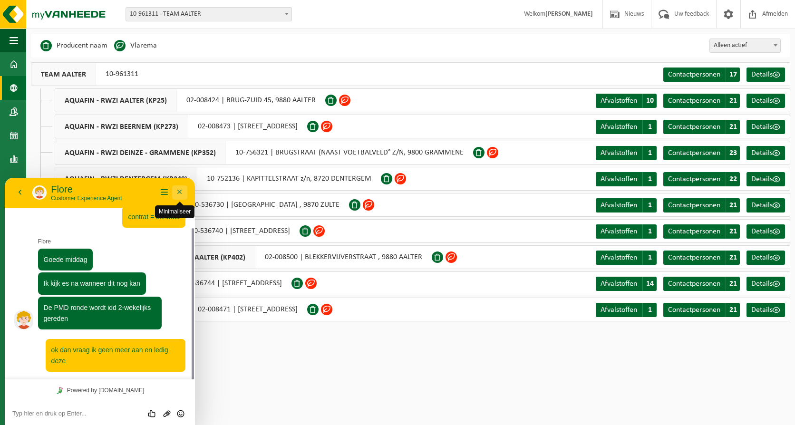
click at [180, 190] on button "Minimaliseer" at bounding box center [179, 193] width 15 height 14
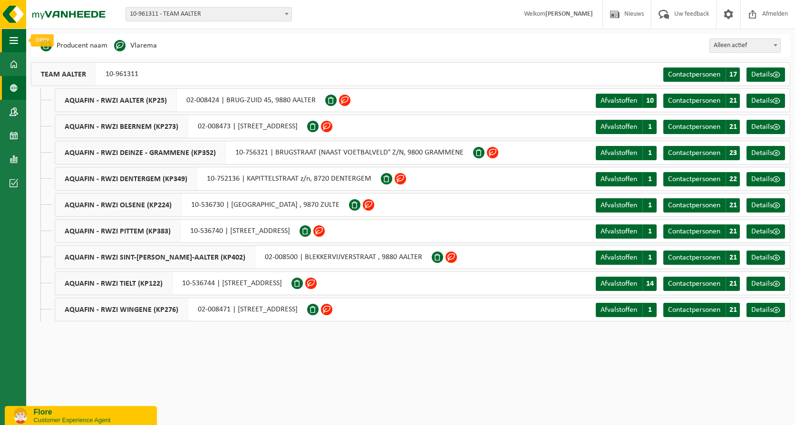
click at [10, 42] on span "button" at bounding box center [14, 41] width 9 height 24
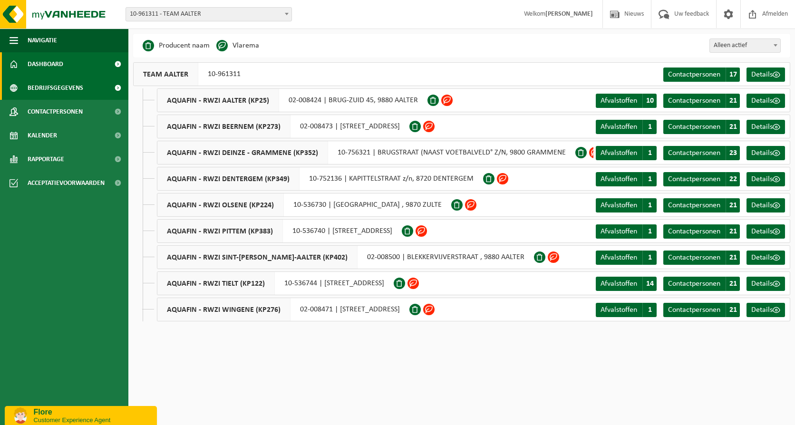
click at [49, 65] on span "Dashboard" at bounding box center [46, 64] width 36 height 24
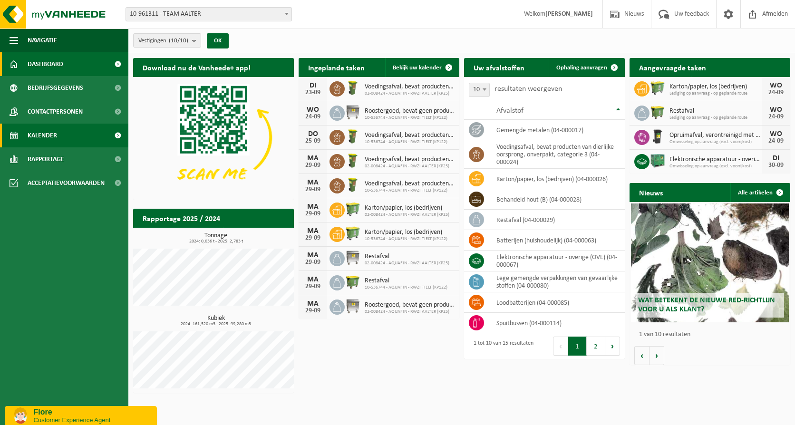
click at [70, 136] on link "Kalender" at bounding box center [64, 136] width 128 height 24
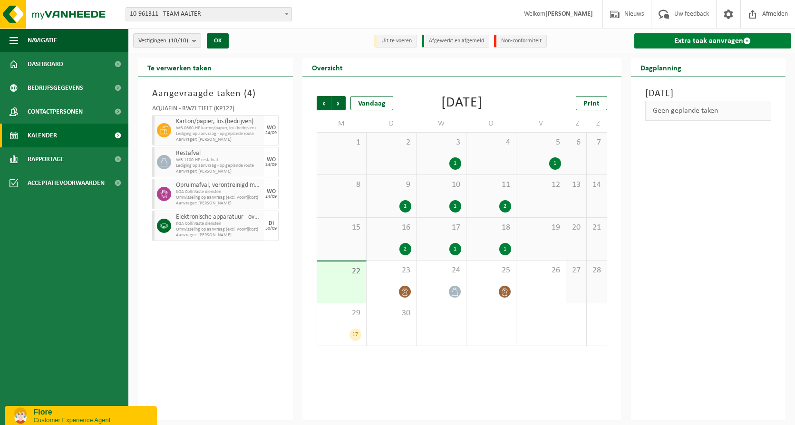
click at [706, 39] on link "Extra taak aanvragen" at bounding box center [713, 40] width 157 height 15
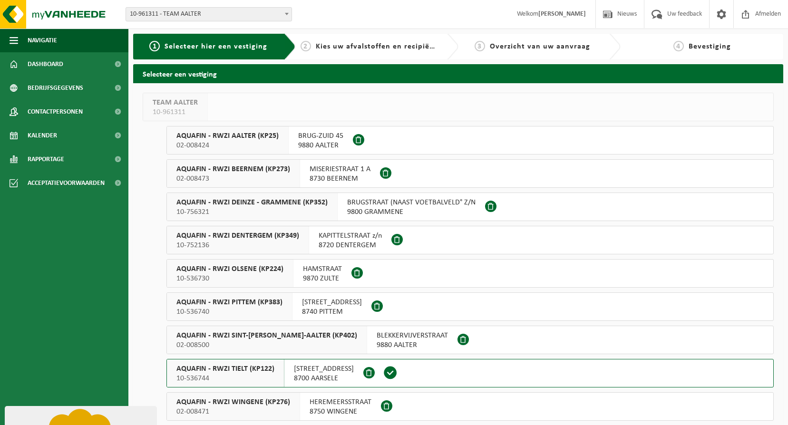
click at [411, 307] on button "AQUAFIN - RWZI PITTEM (KP383) 10-536740 [STREET_ADDRESS]" at bounding box center [469, 307] width 607 height 29
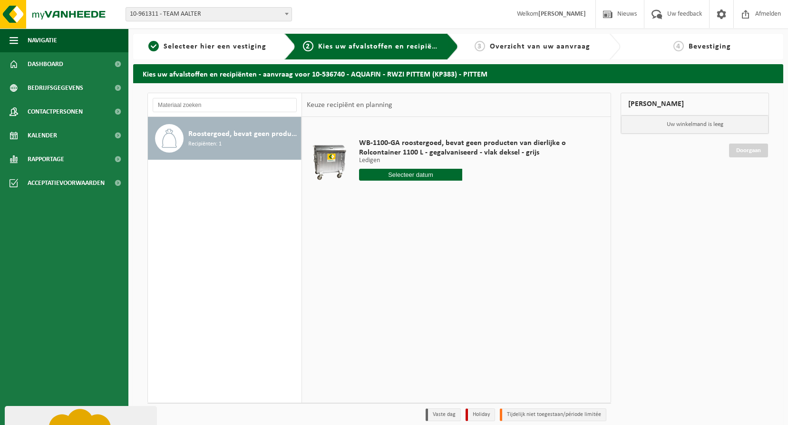
click at [408, 175] on input "text" at bounding box center [411, 175] width 104 height 12
click at [415, 275] on div "25" at bounding box center [418, 274] width 17 height 15
type input "Van [DATE]"
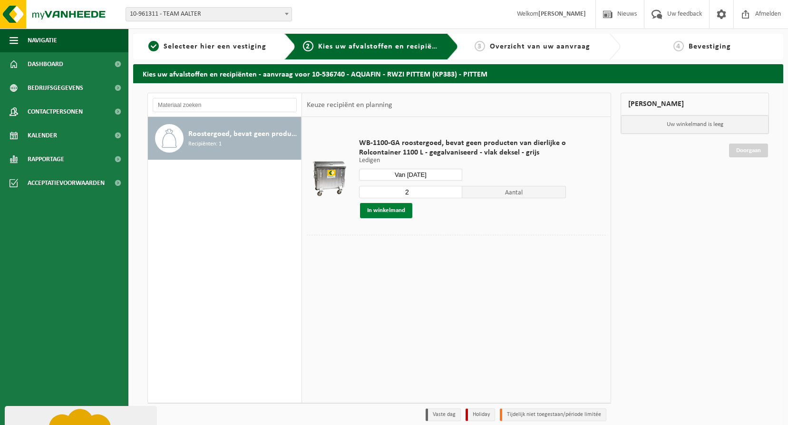
click at [401, 210] on button "In winkelmand" at bounding box center [386, 210] width 52 height 15
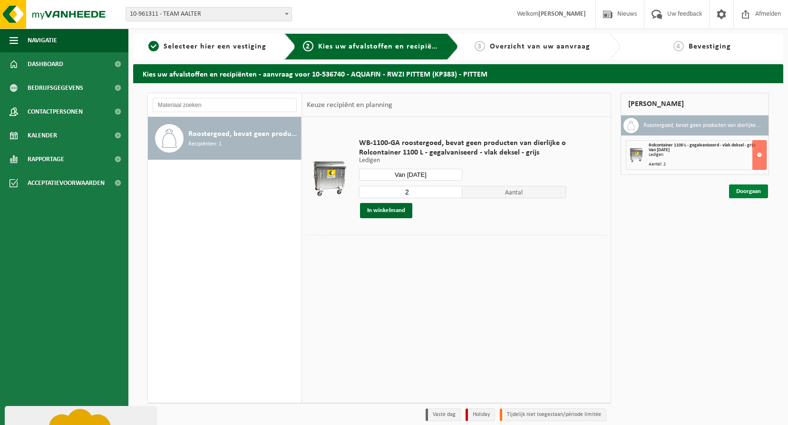
click at [750, 193] on link "Doorgaan" at bounding box center [748, 192] width 39 height 14
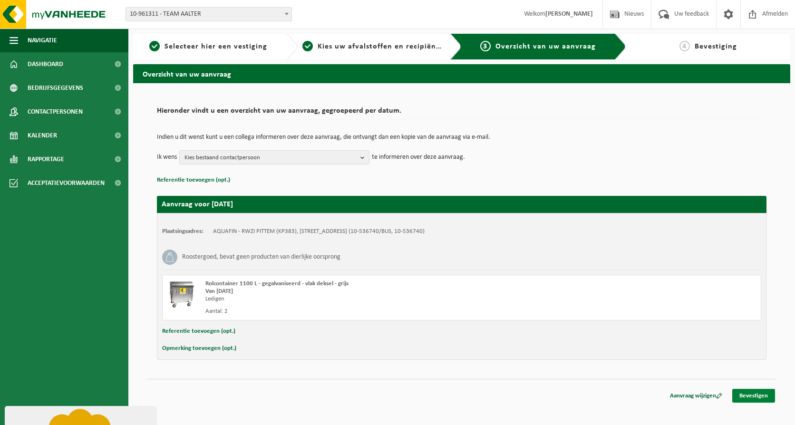
click at [746, 391] on link "Bevestigen" at bounding box center [754, 396] width 43 height 14
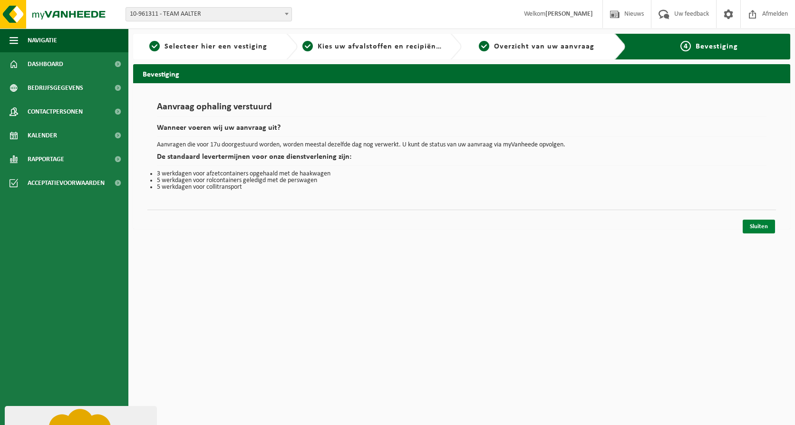
click at [756, 230] on link "Sluiten" at bounding box center [759, 227] width 32 height 14
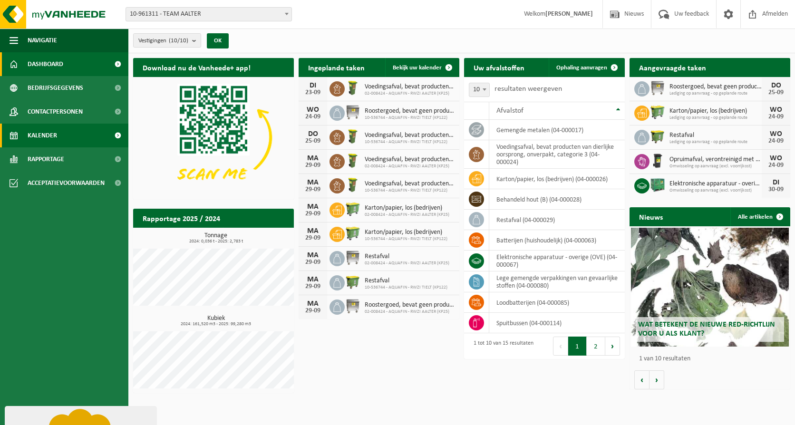
click at [77, 137] on link "Kalender" at bounding box center [64, 136] width 128 height 24
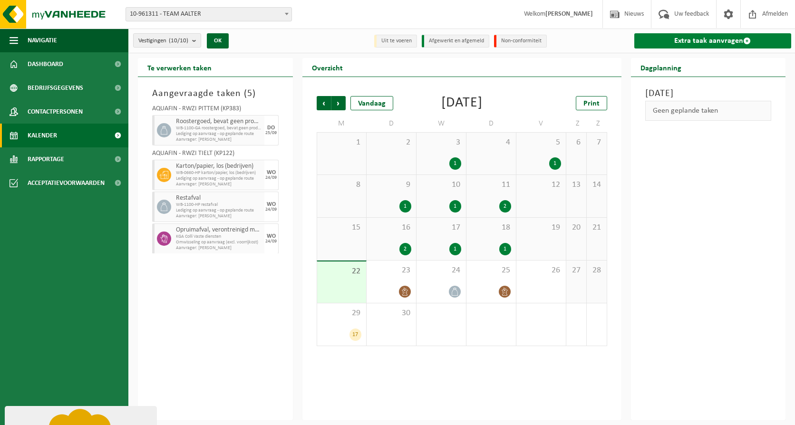
click at [682, 43] on link "Extra taak aanvragen" at bounding box center [713, 40] width 157 height 15
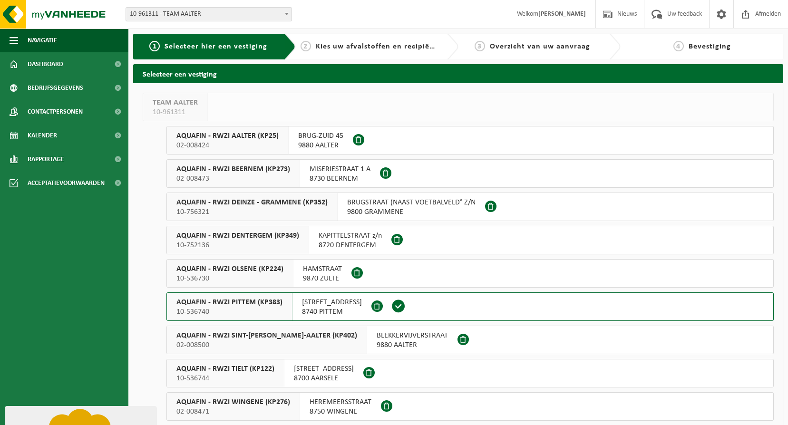
click at [225, 238] on span "AQUAFIN - RWZI DENTERGEM (KP349)" at bounding box center [237, 236] width 123 height 10
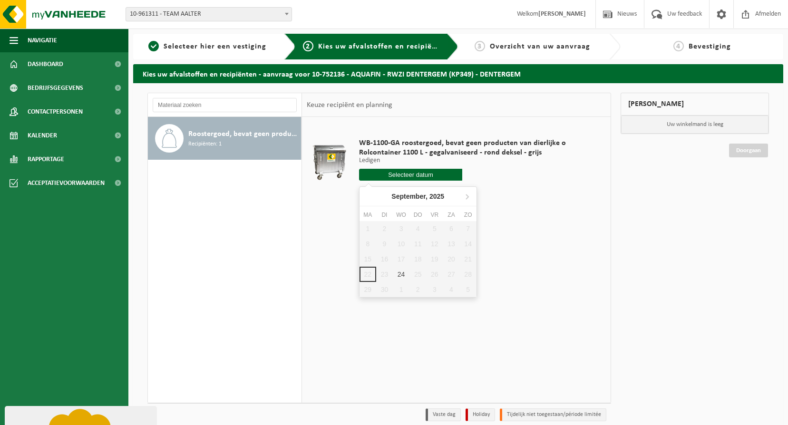
click at [431, 172] on input "text" at bounding box center [411, 175] width 104 height 12
click at [399, 274] on div "24" at bounding box center [401, 274] width 17 height 15
type input "Van [DATE]"
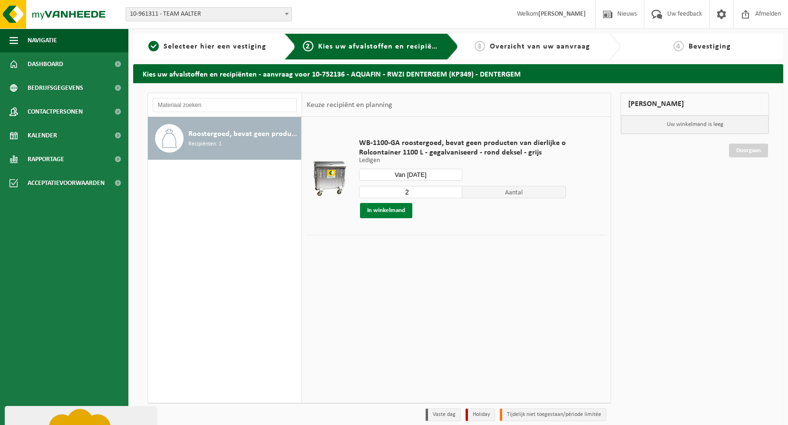
click at [396, 211] on button "In winkelmand" at bounding box center [386, 210] width 52 height 15
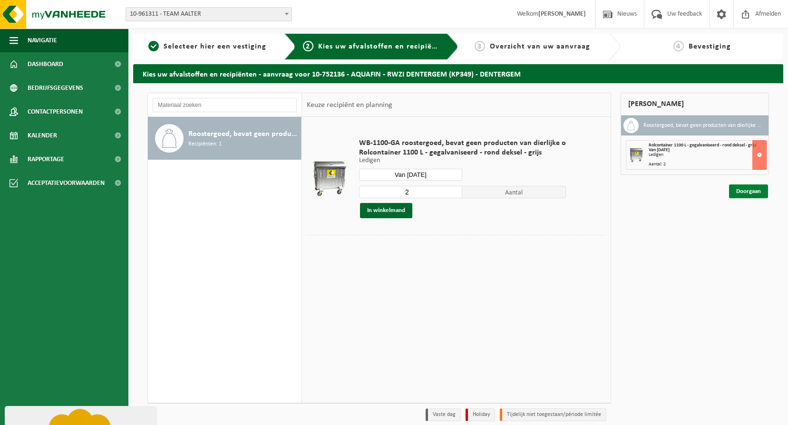
click at [746, 194] on link "Doorgaan" at bounding box center [748, 192] width 39 height 14
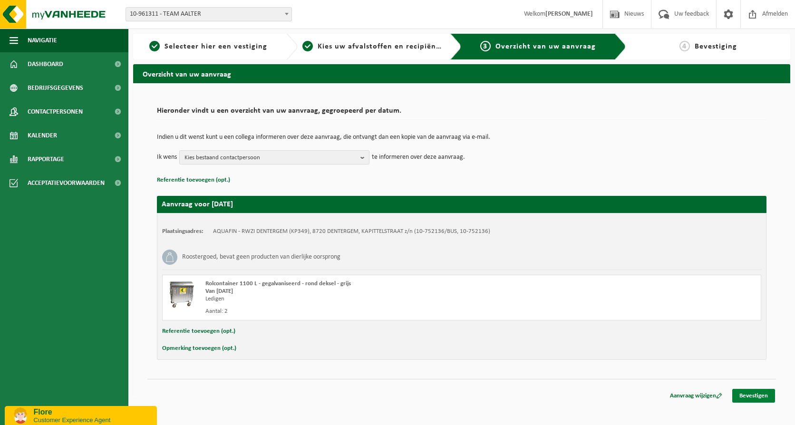
click at [756, 392] on link "Bevestigen" at bounding box center [754, 396] width 43 height 14
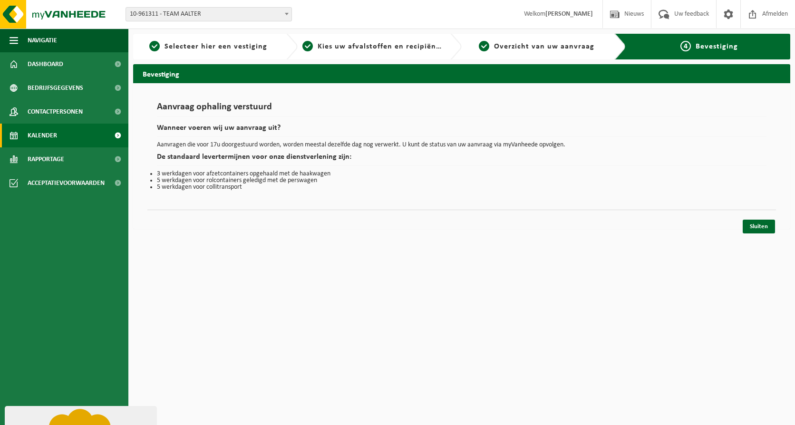
click at [44, 138] on span "Kalender" at bounding box center [42, 136] width 29 height 24
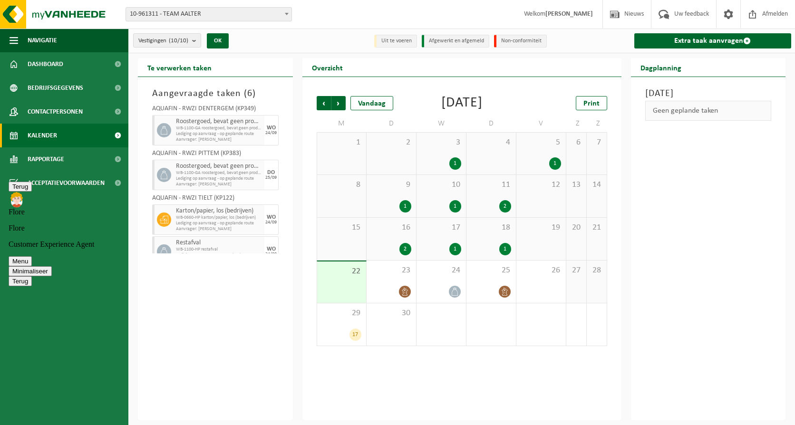
scroll to position [67, 0]
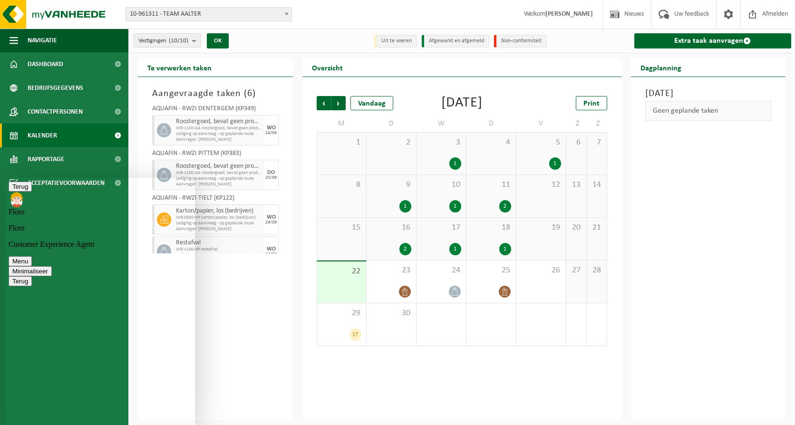
click at [52, 266] on button "Minimaliseer" at bounding box center [30, 271] width 43 height 10
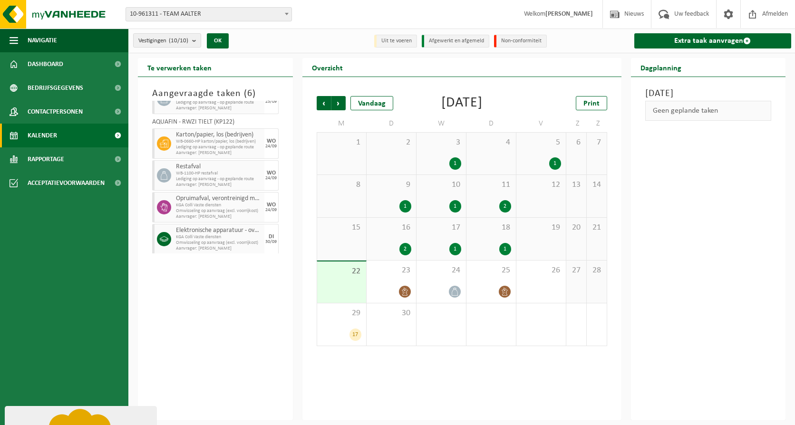
scroll to position [78, 0]
